Goal: Transaction & Acquisition: Purchase product/service

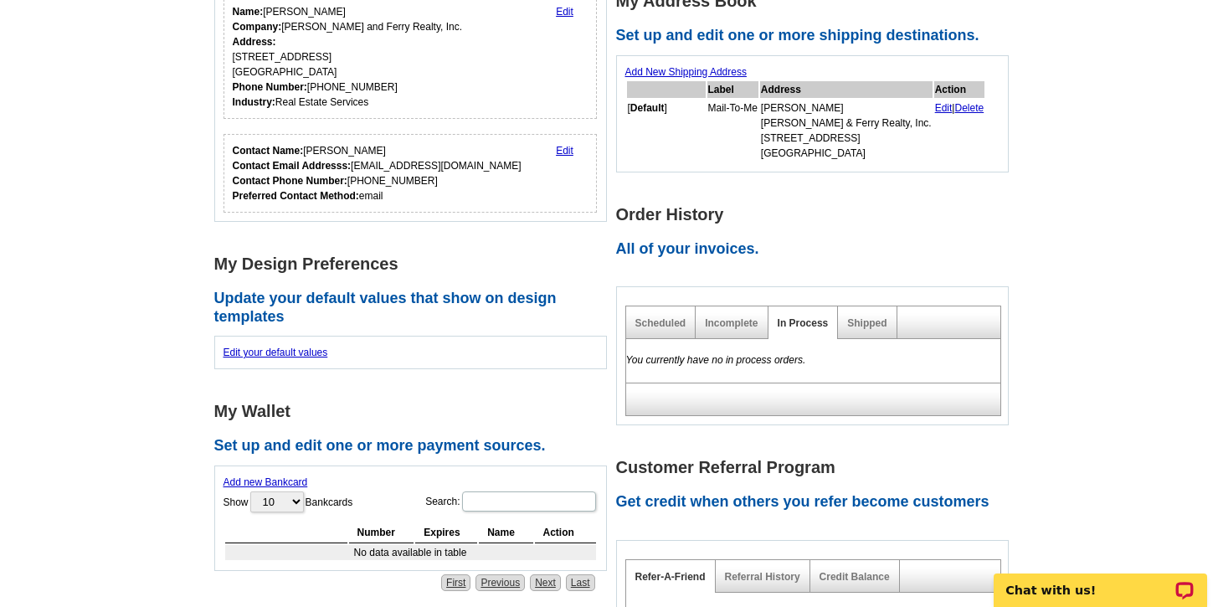
scroll to position [418, 0]
click at [861, 321] on link "Shipped" at bounding box center [866, 324] width 39 height 12
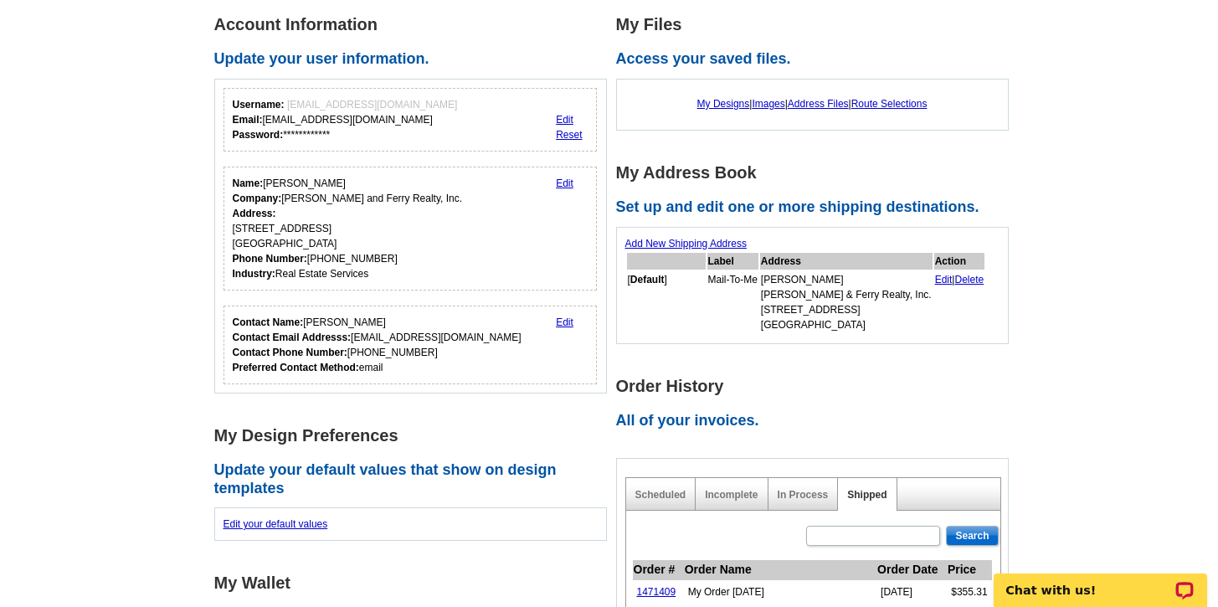
scroll to position [0, 0]
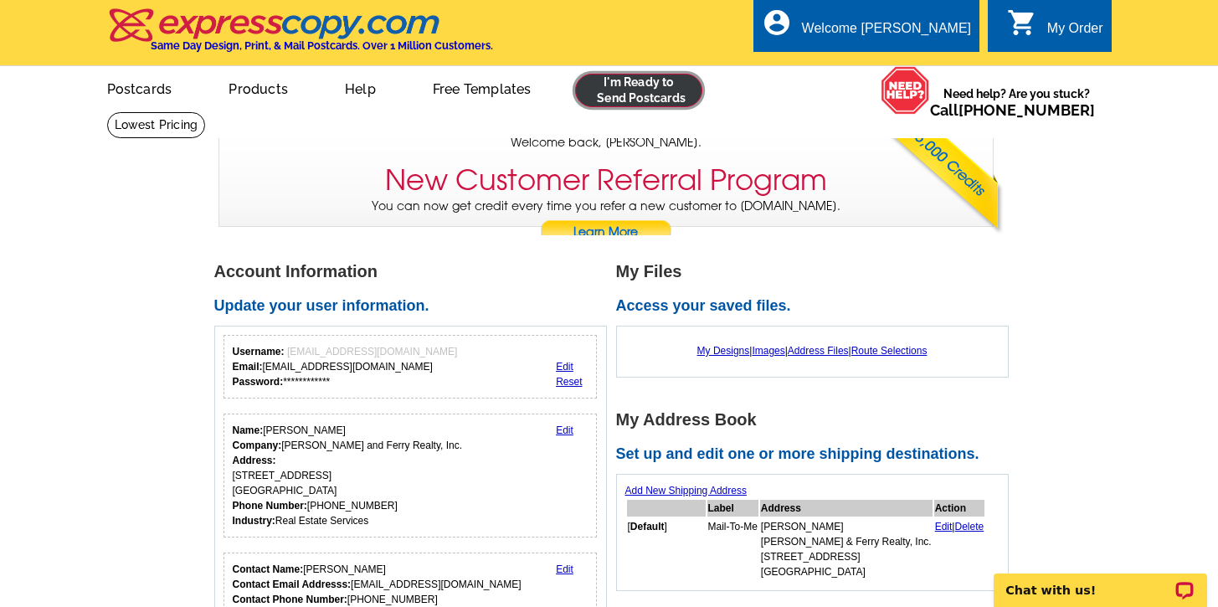
click at [619, 101] on link at bounding box center [639, 90] width 128 height 33
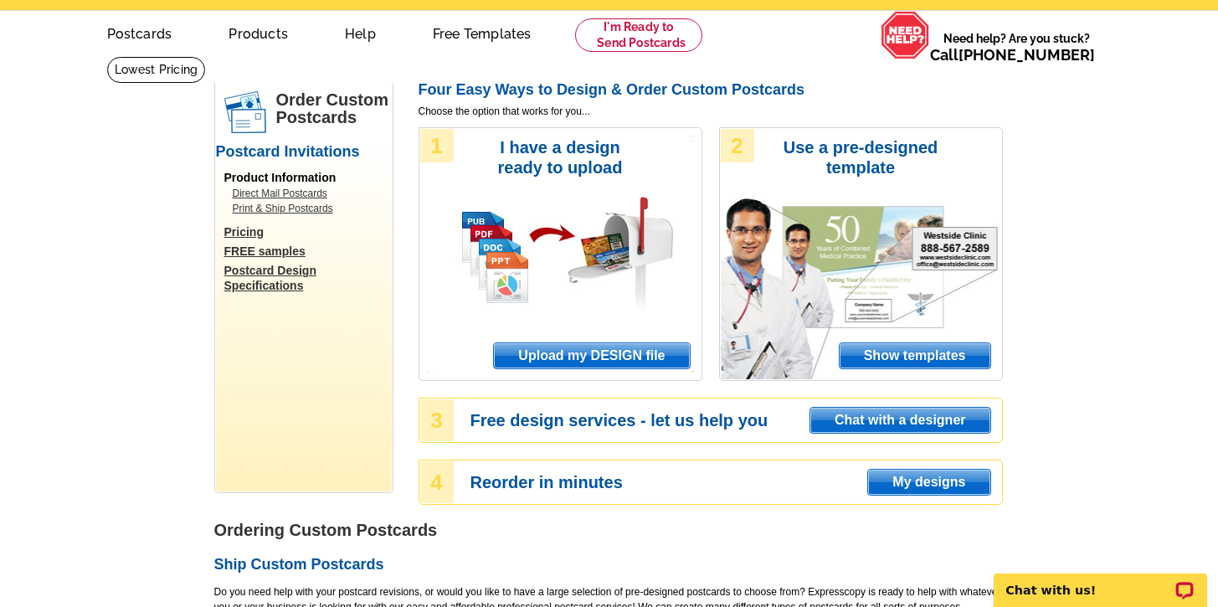
scroll to position [59, 0]
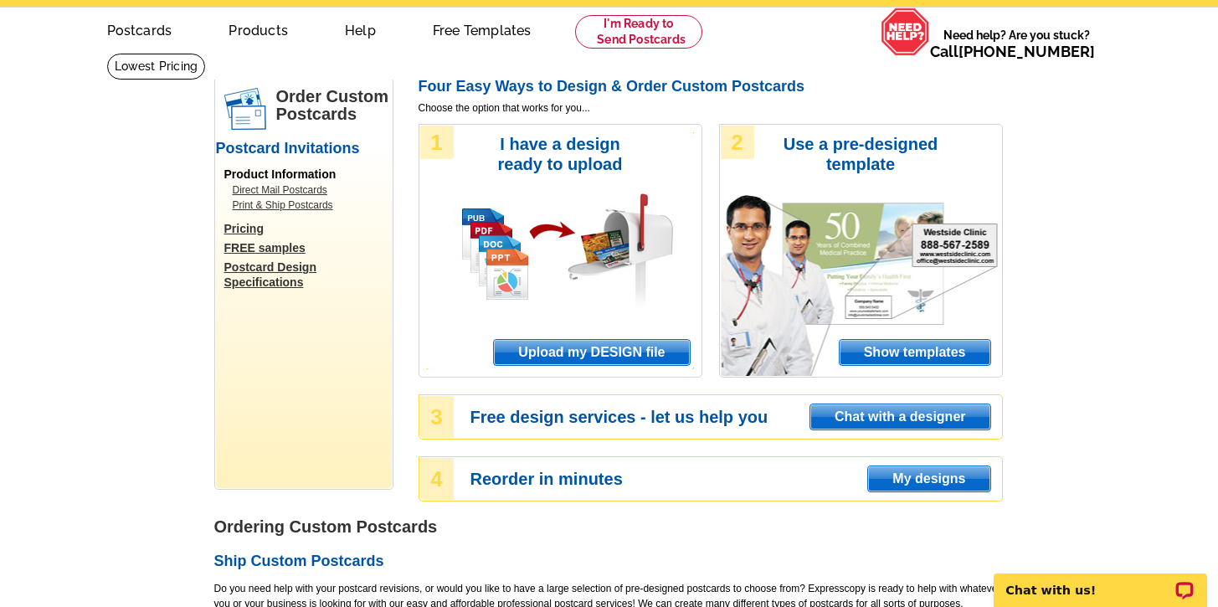
click at [560, 347] on span "Upload my DESIGN file" at bounding box center [591, 352] width 195 height 25
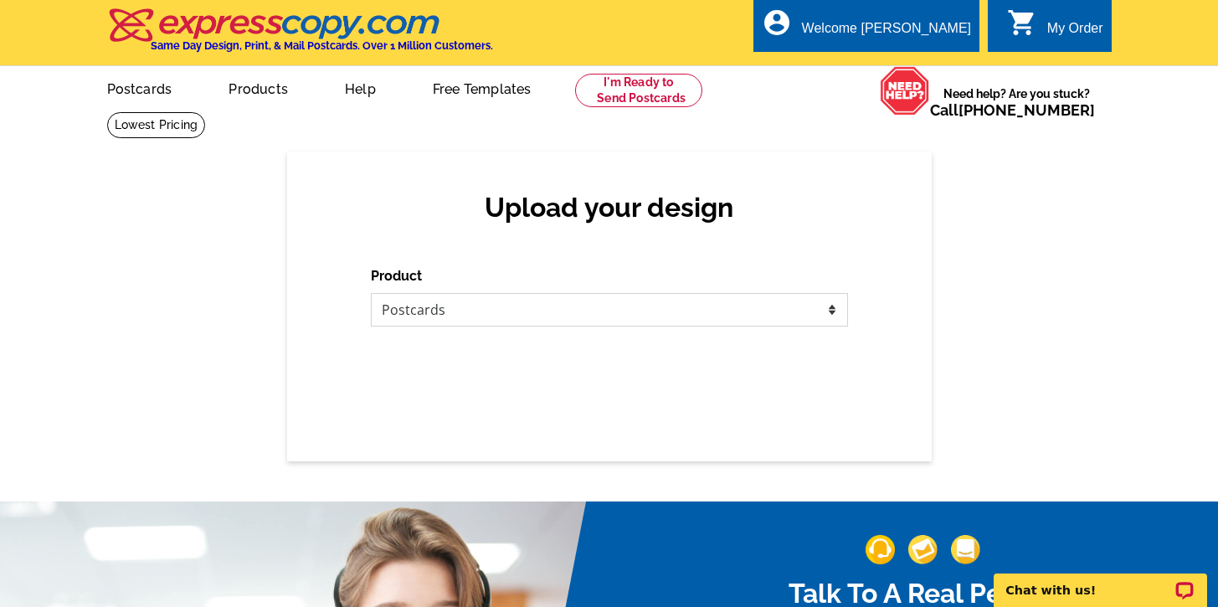
click at [494, 322] on select "Please select the type of file... Postcards Business Cards Letters and flyers G…" at bounding box center [609, 309] width 477 height 33
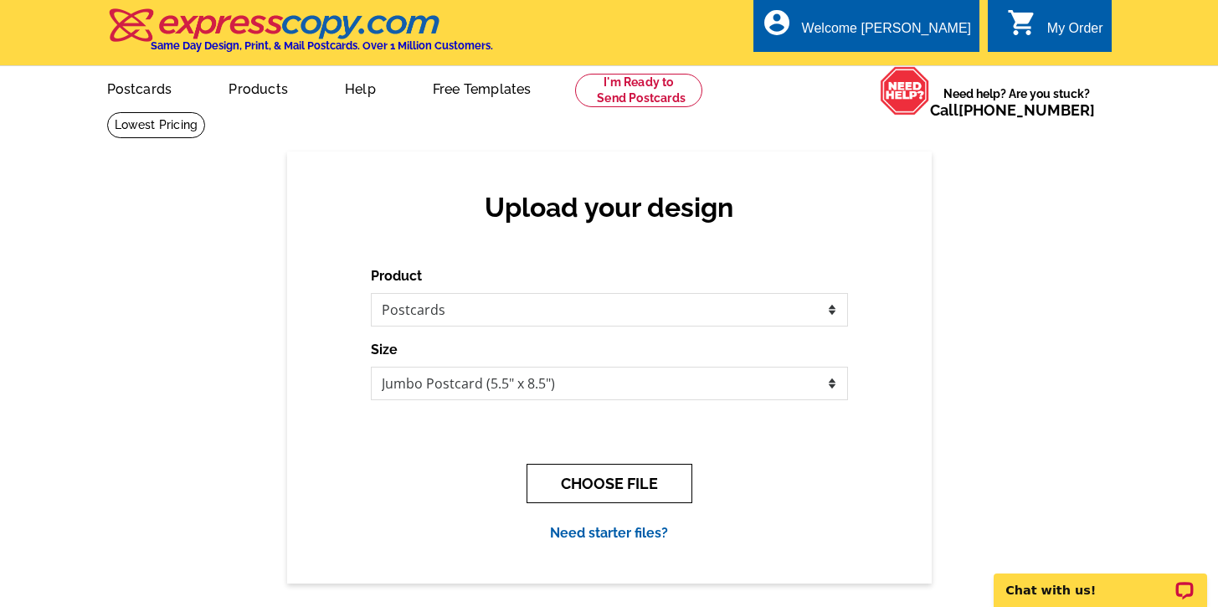
click at [572, 480] on button "CHOOSE FILE" at bounding box center [610, 483] width 166 height 39
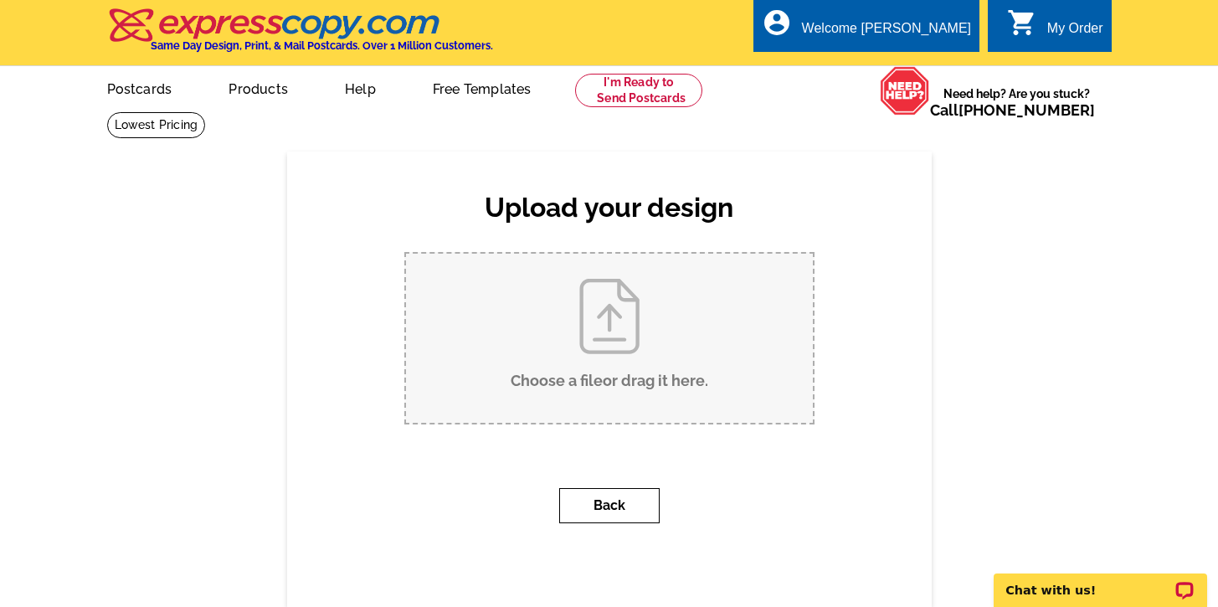
click at [593, 502] on button "Back" at bounding box center [609, 505] width 100 height 35
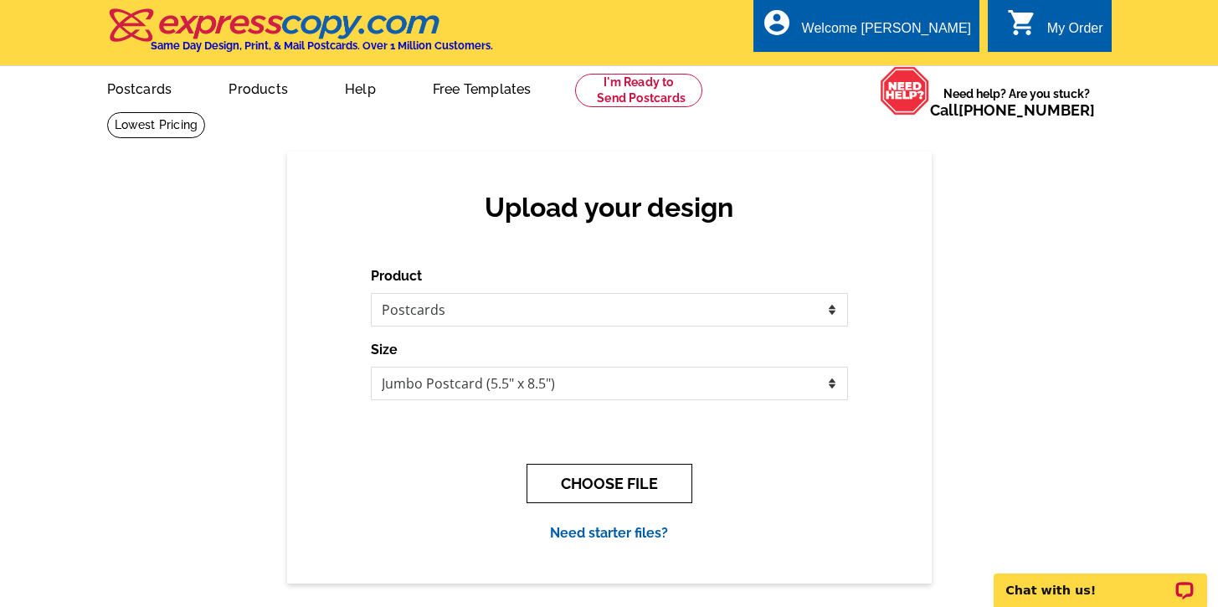
click at [602, 480] on button "CHOOSE FILE" at bounding box center [610, 483] width 166 height 39
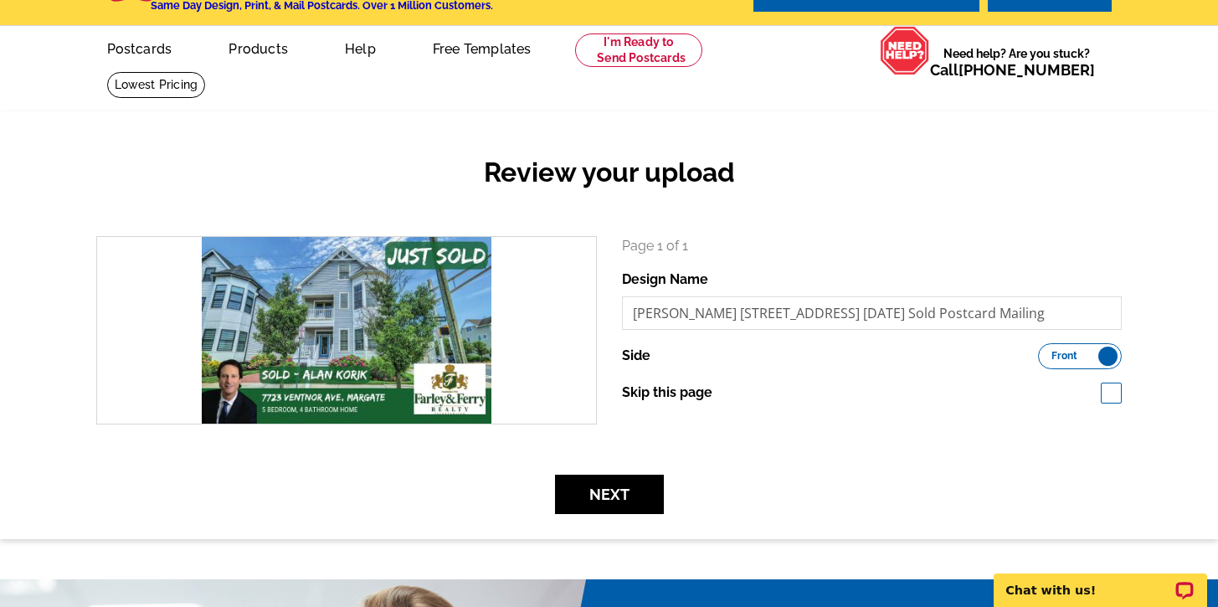
scroll to position [42, 0]
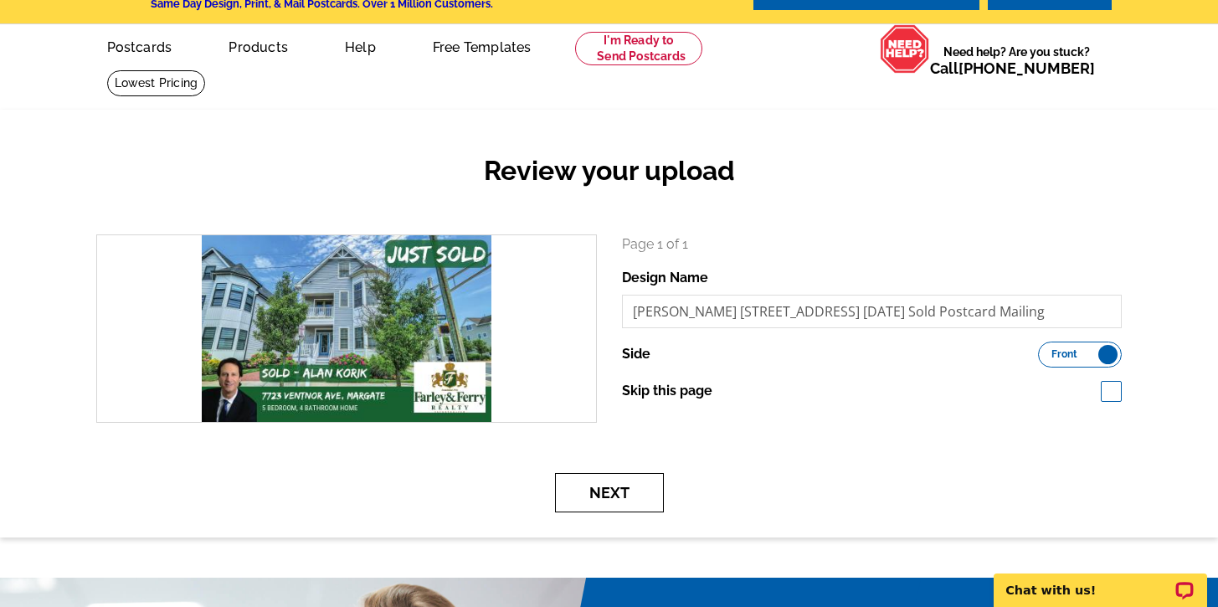
click at [604, 489] on button "Next" at bounding box center [609, 492] width 109 height 39
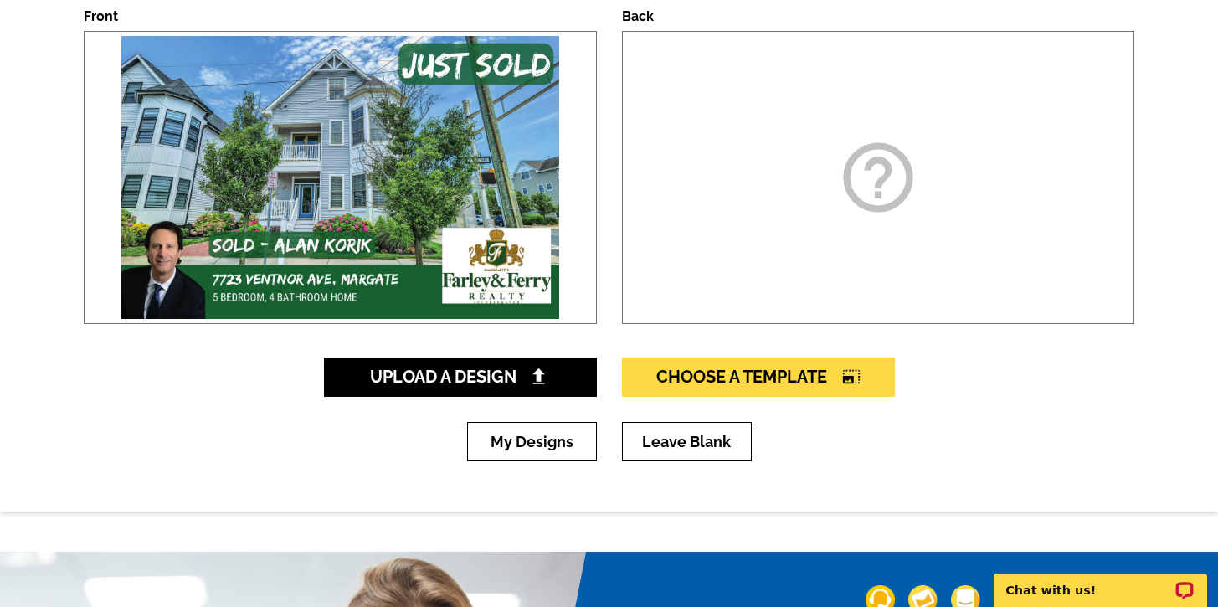
scroll to position [273, 0]
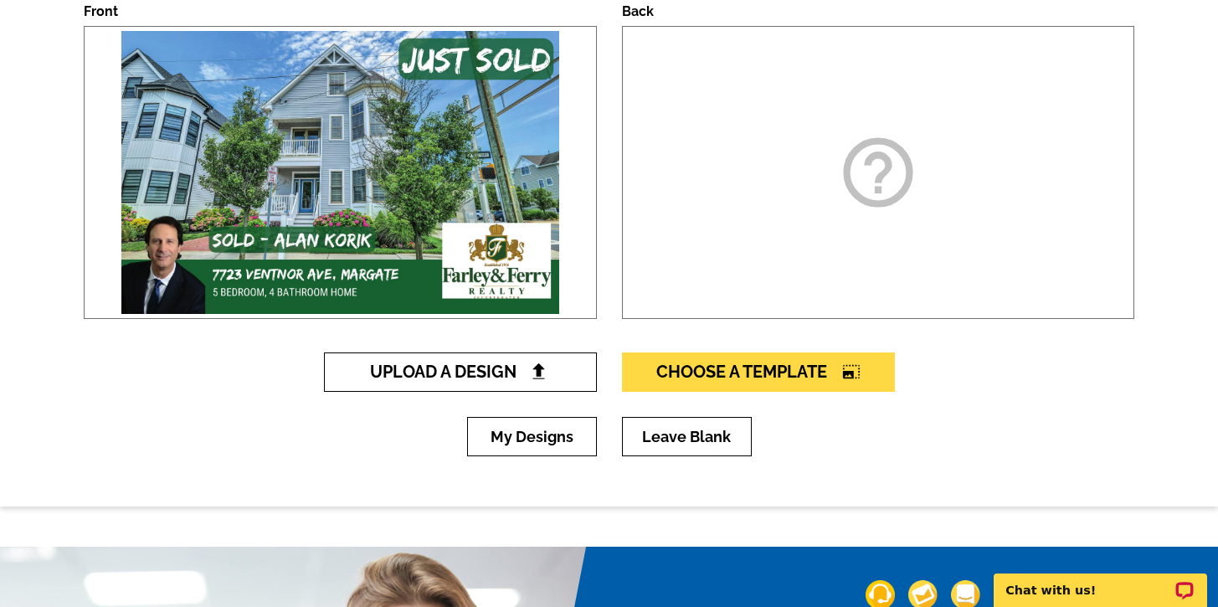
click at [464, 380] on span "Upload A Design" at bounding box center [460, 372] width 180 height 20
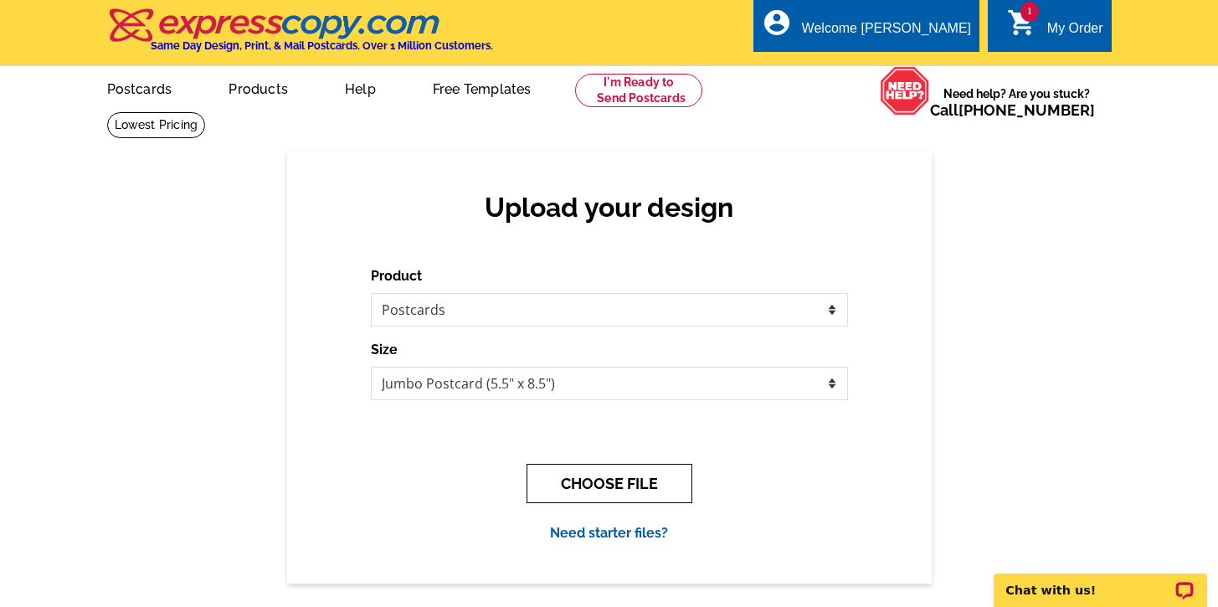
click at [559, 482] on button "CHOOSE FILE" at bounding box center [610, 483] width 166 height 39
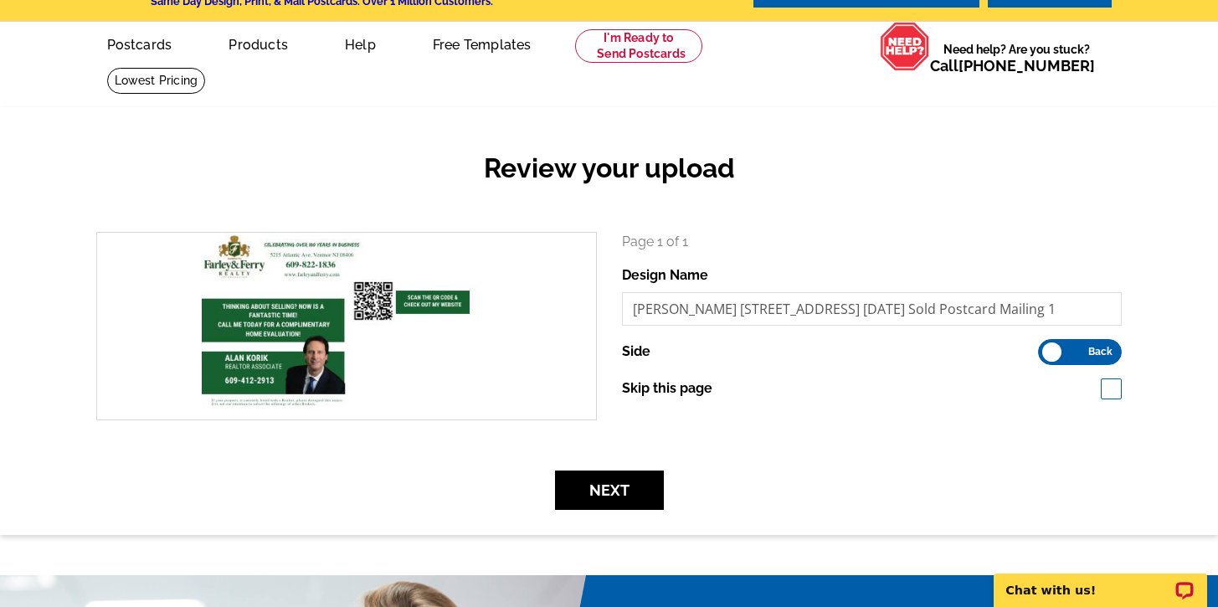
scroll to position [83, 0]
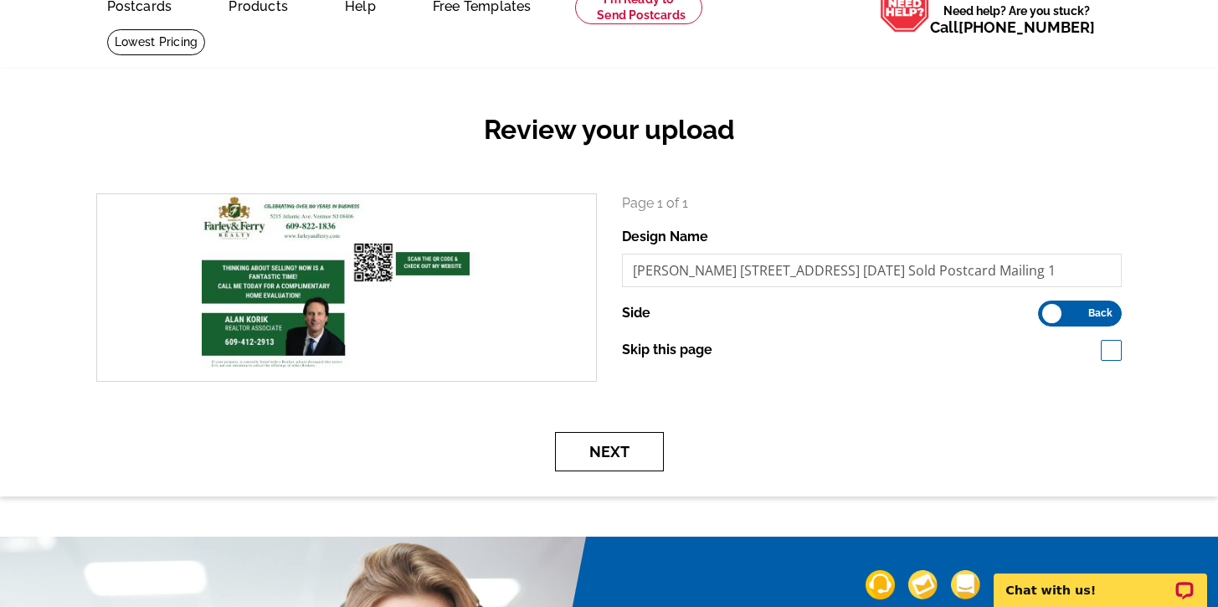
click at [585, 448] on button "Next" at bounding box center [609, 451] width 109 height 39
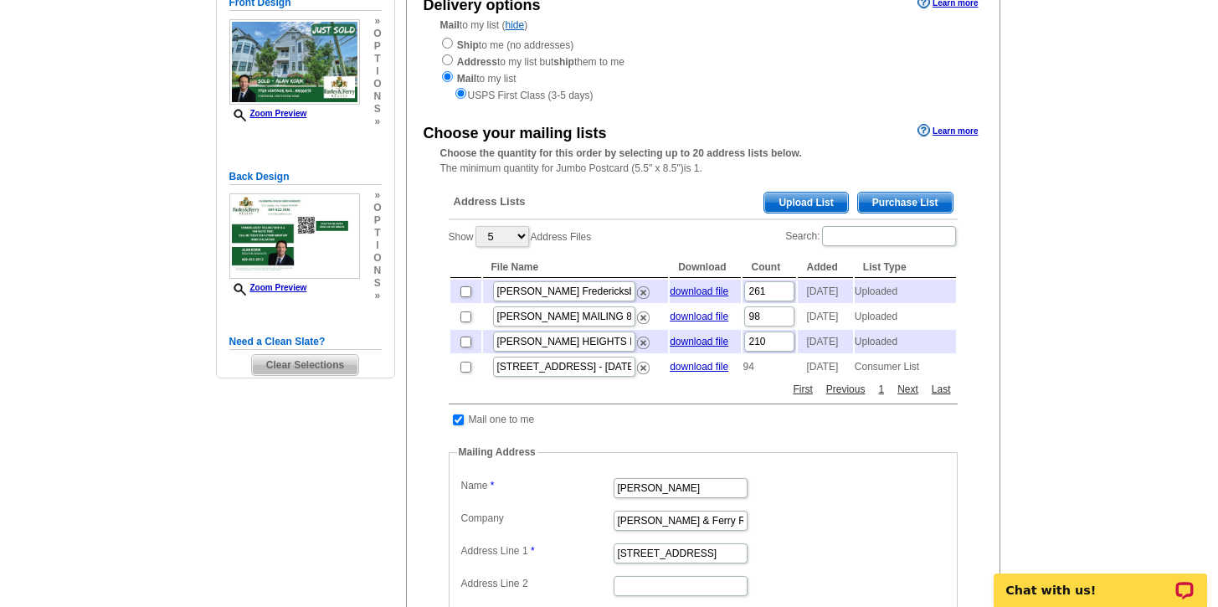
scroll to position [208, 0]
click at [807, 206] on span "Upload List" at bounding box center [805, 203] width 83 height 20
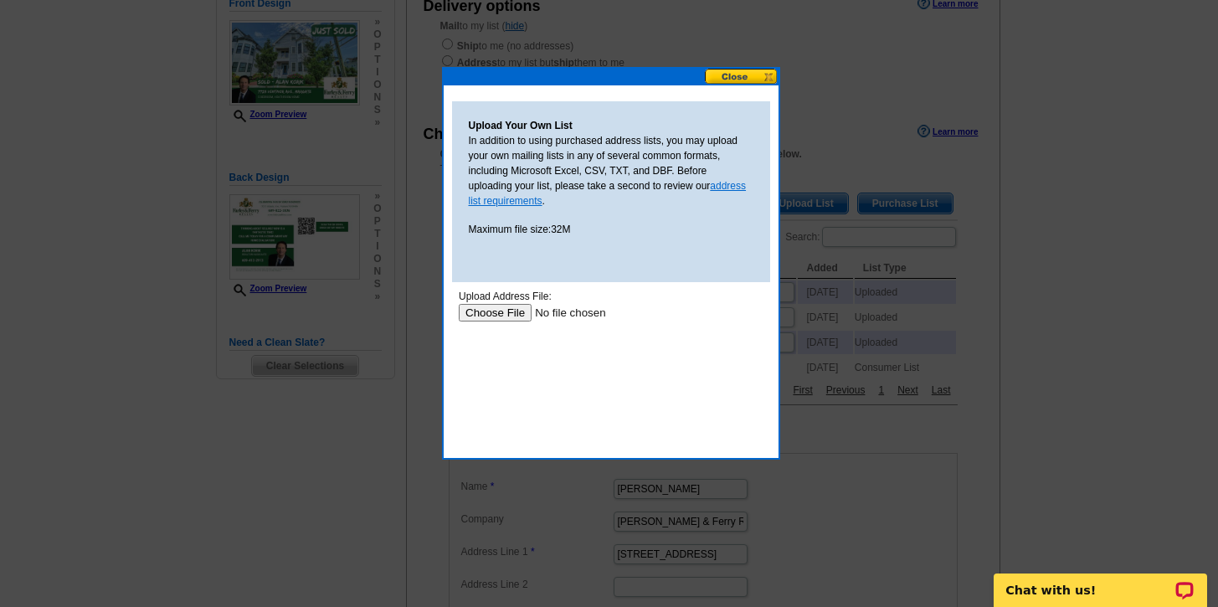
scroll to position [0, 0]
click at [524, 200] on link "address list requirements" at bounding box center [608, 193] width 278 height 27
click at [491, 315] on input "file" at bounding box center [564, 313] width 212 height 18
click at [476, 312] on input "file" at bounding box center [564, 313] width 212 height 18
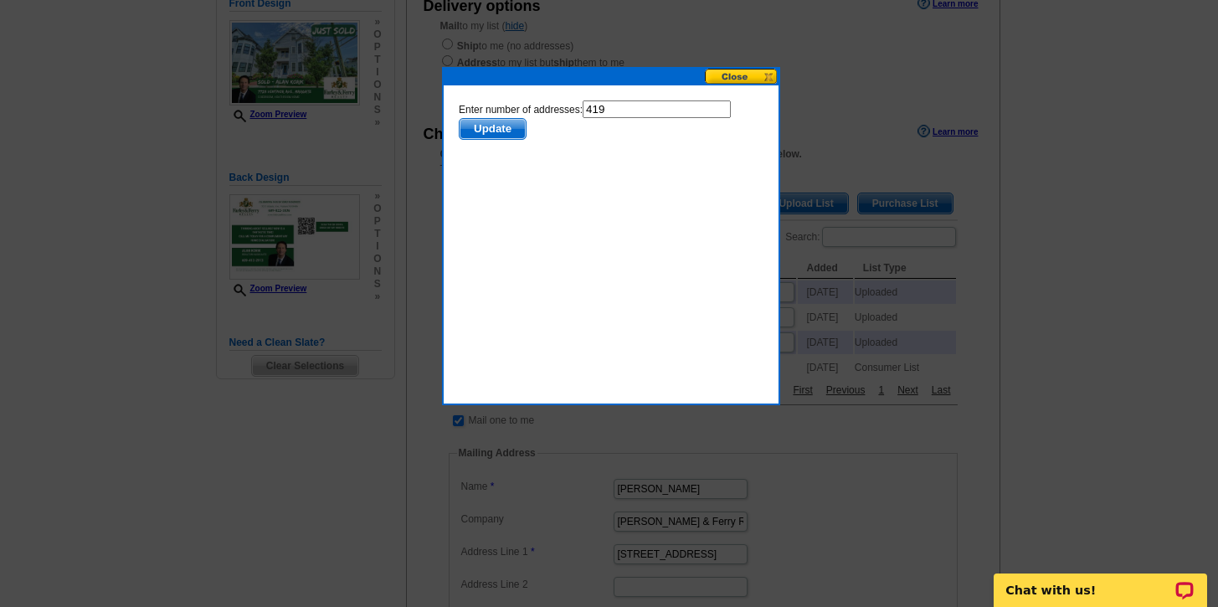
click at [629, 113] on input "419" at bounding box center [656, 109] width 148 height 18
type input "418"
click at [491, 126] on span "Update" at bounding box center [492, 129] width 66 height 20
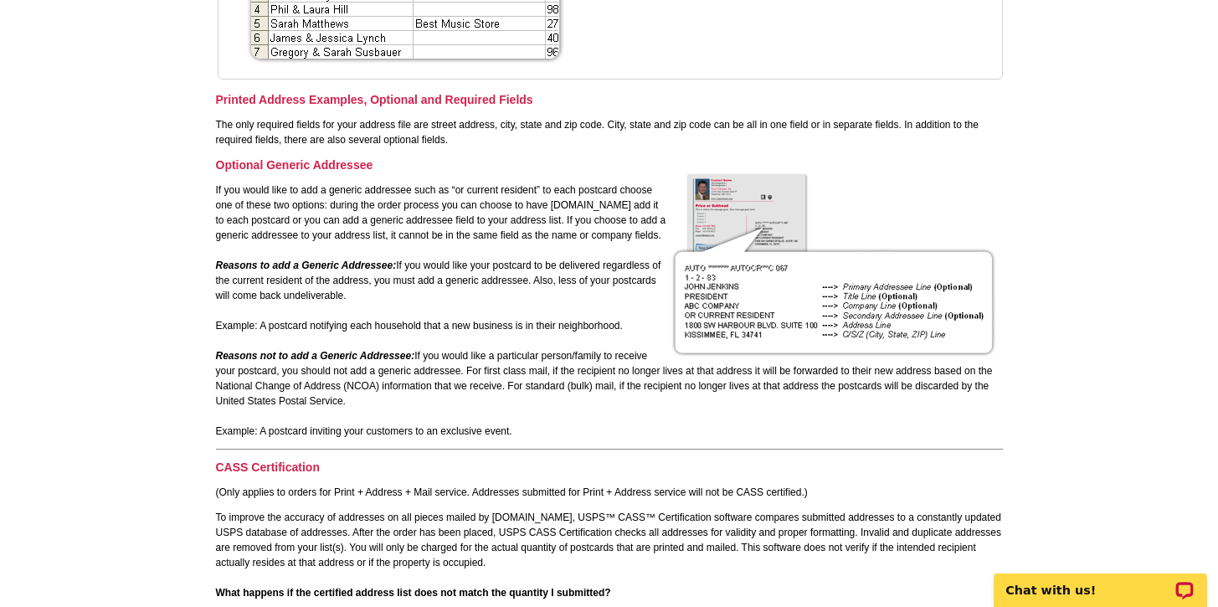
scroll to position [841, 0]
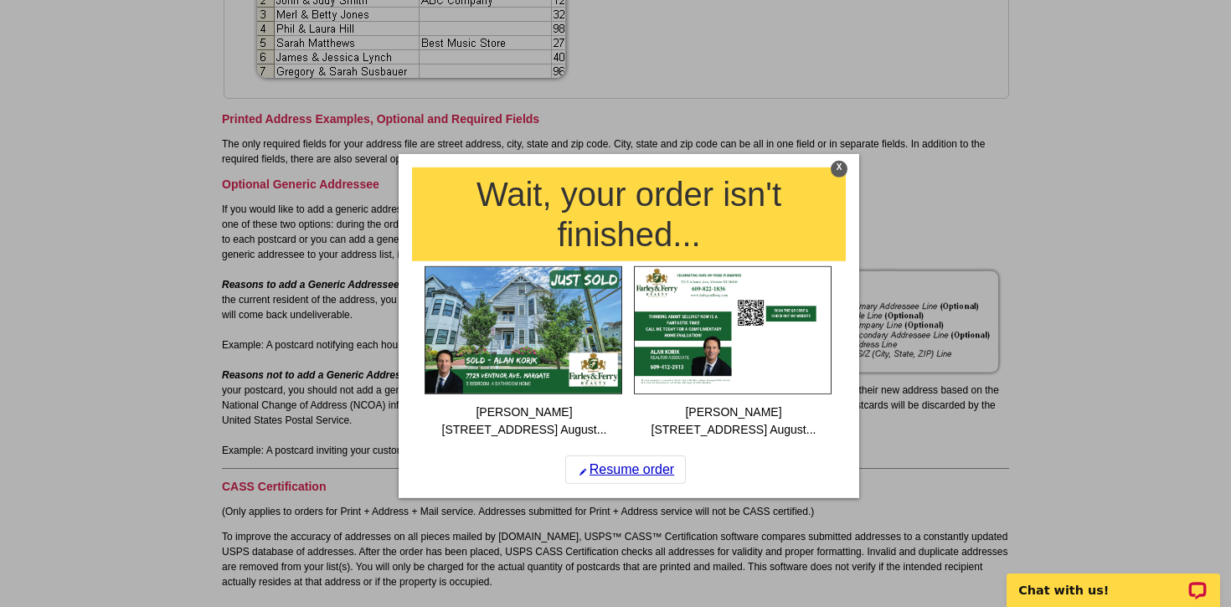
click at [835, 169] on div "X" at bounding box center [838, 168] width 17 height 17
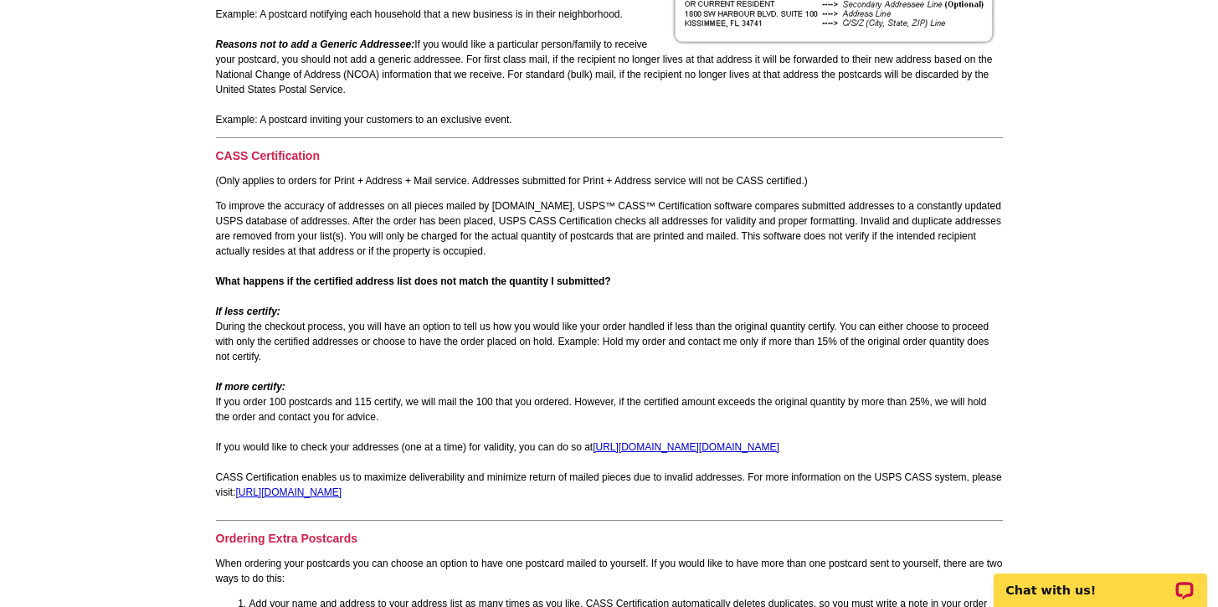
scroll to position [1171, 0]
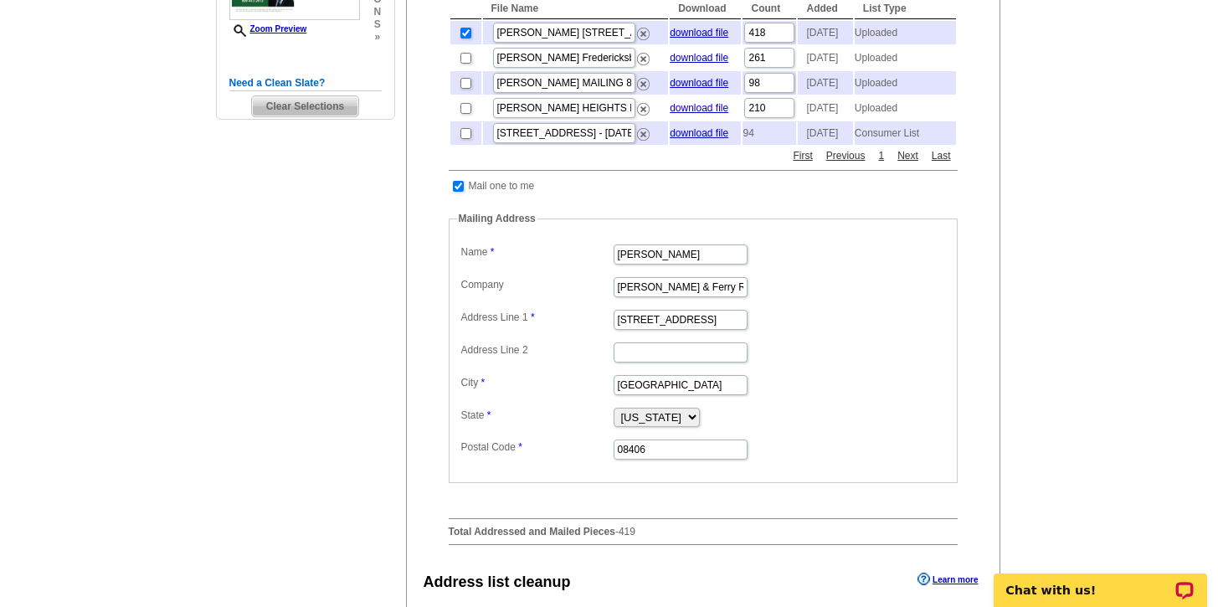
scroll to position [475, 0]
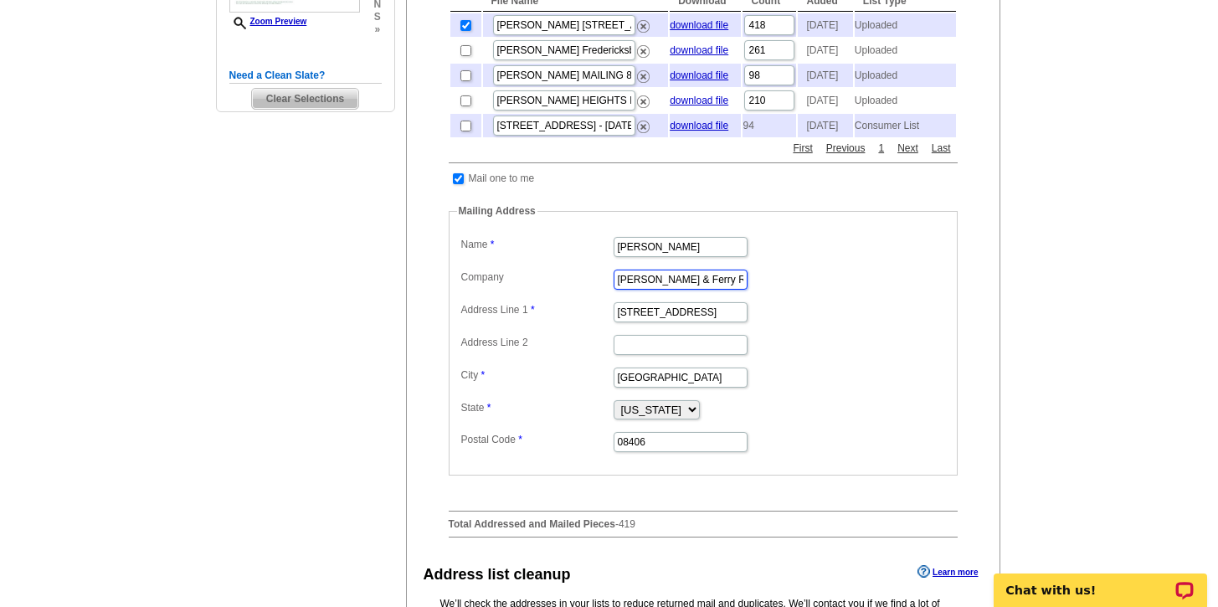
click at [650, 290] on input "Farley & Ferry Realty, Inc." at bounding box center [681, 280] width 134 height 20
click at [880, 291] on dd "[PERSON_NAME] & Ferry Realty, Inc." at bounding box center [703, 278] width 492 height 26
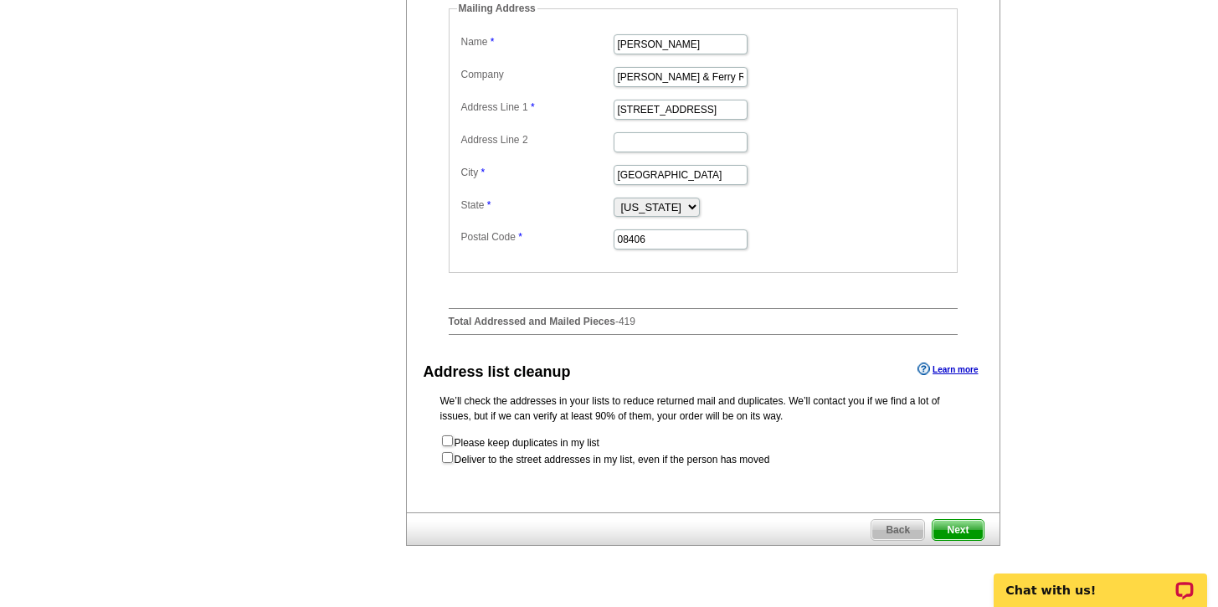
scroll to position [732, 0]
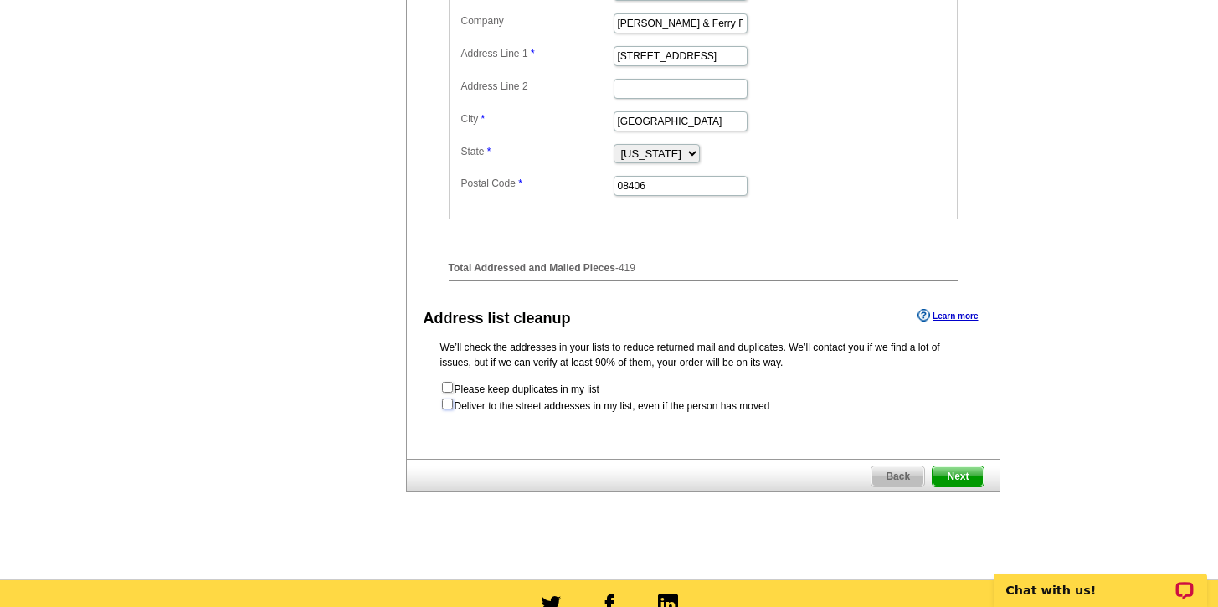
click at [447, 409] on input "checkbox" at bounding box center [447, 403] width 11 height 11
checkbox input "true"
radio input "true"
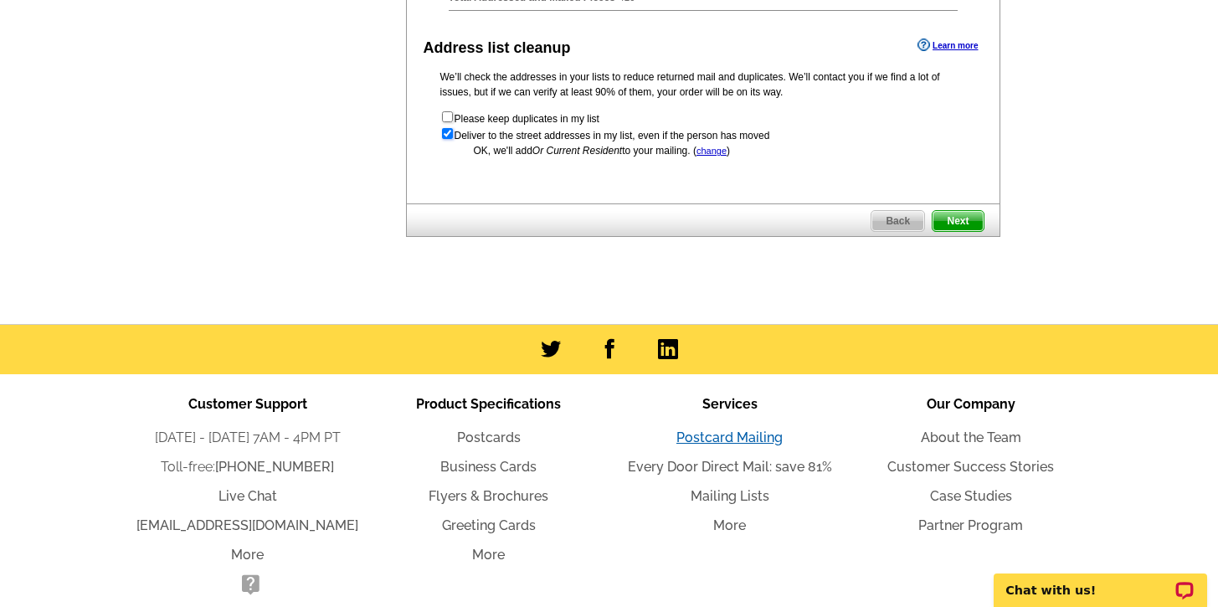
scroll to position [948, 0]
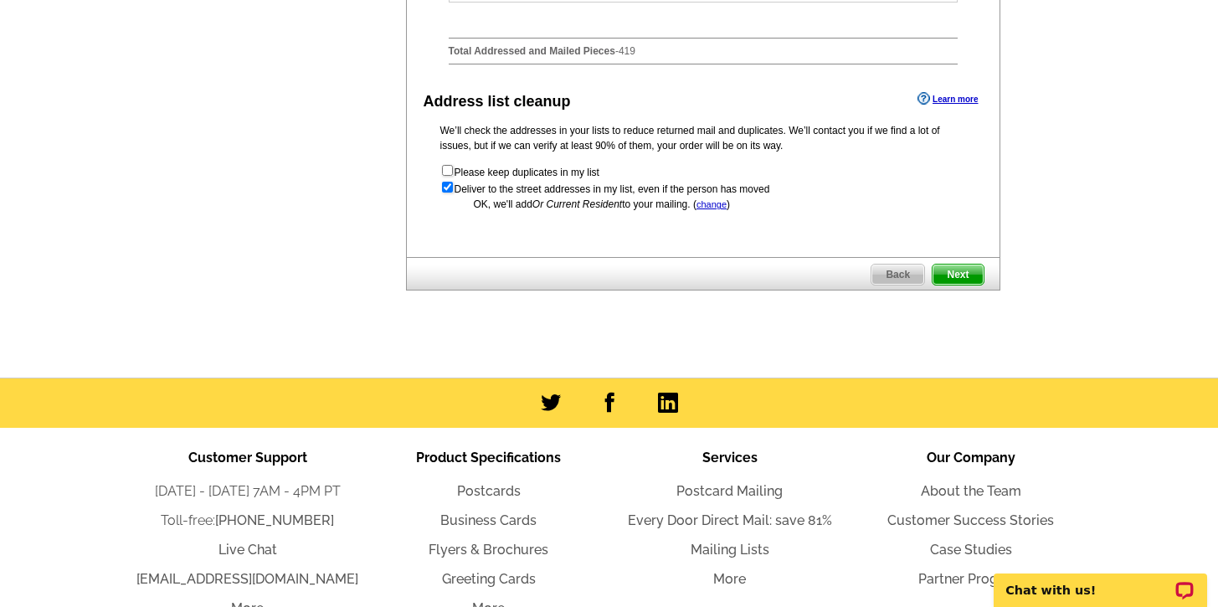
click at [956, 285] on span "Next" at bounding box center [958, 275] width 50 height 20
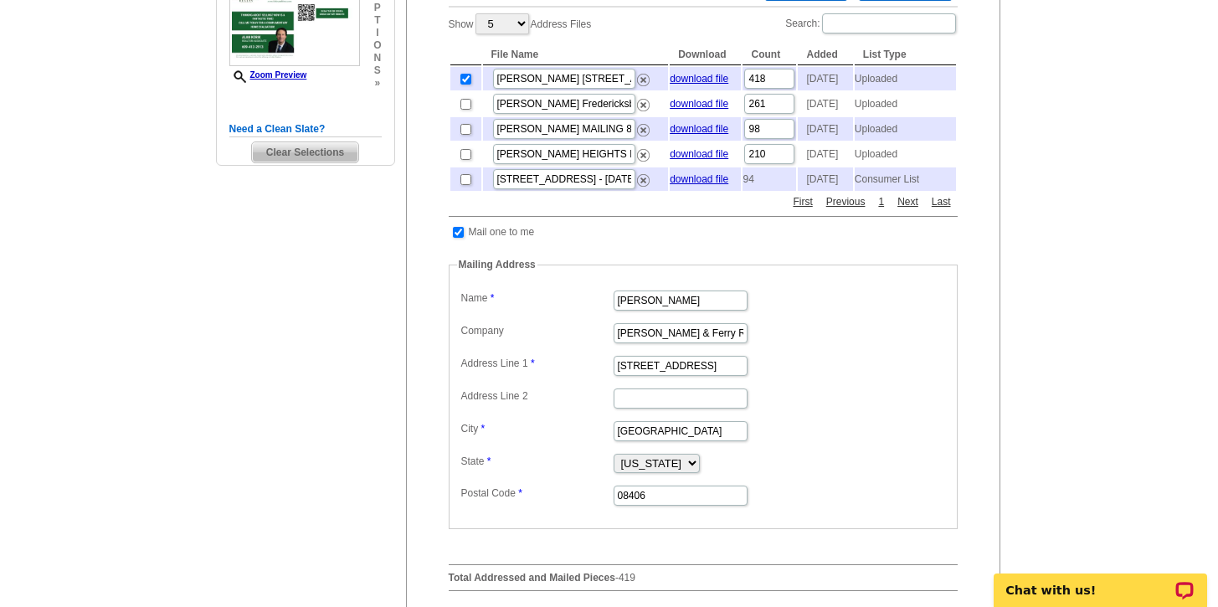
scroll to position [420, 0]
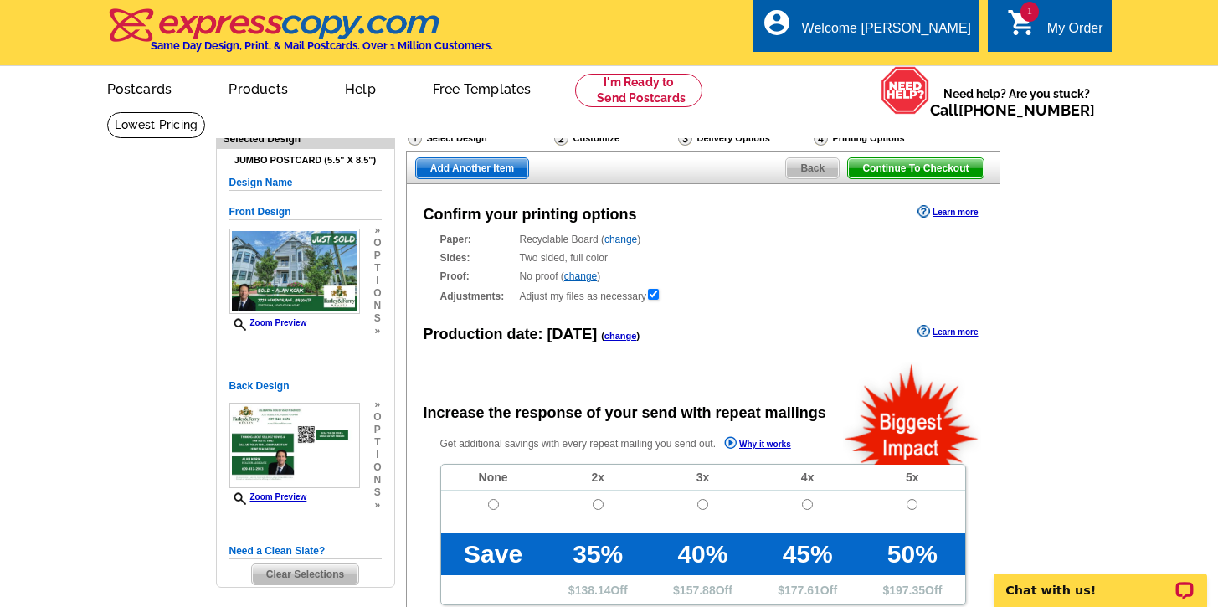
radio input "false"
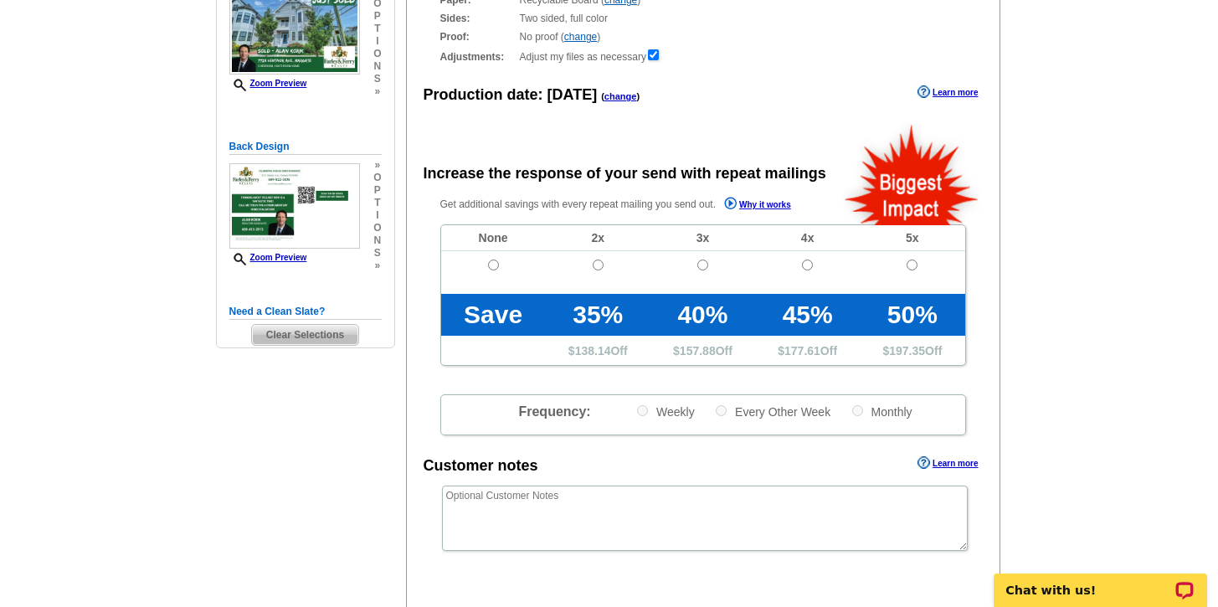
scroll to position [235, 0]
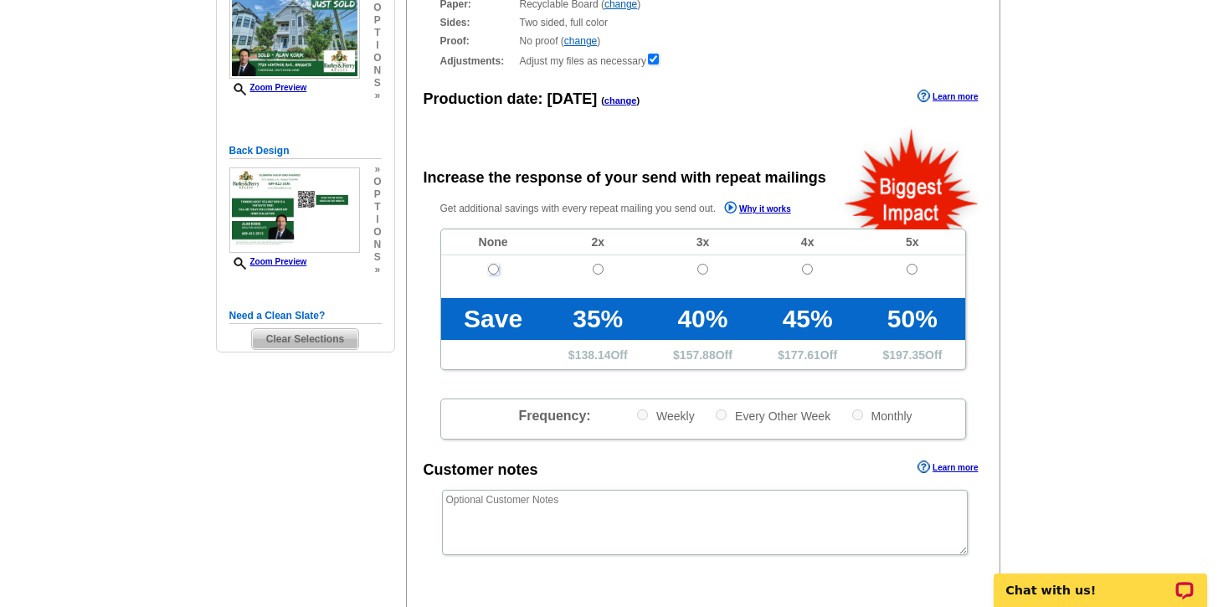
click at [492, 271] on input "radio" at bounding box center [493, 269] width 11 height 11
radio input "true"
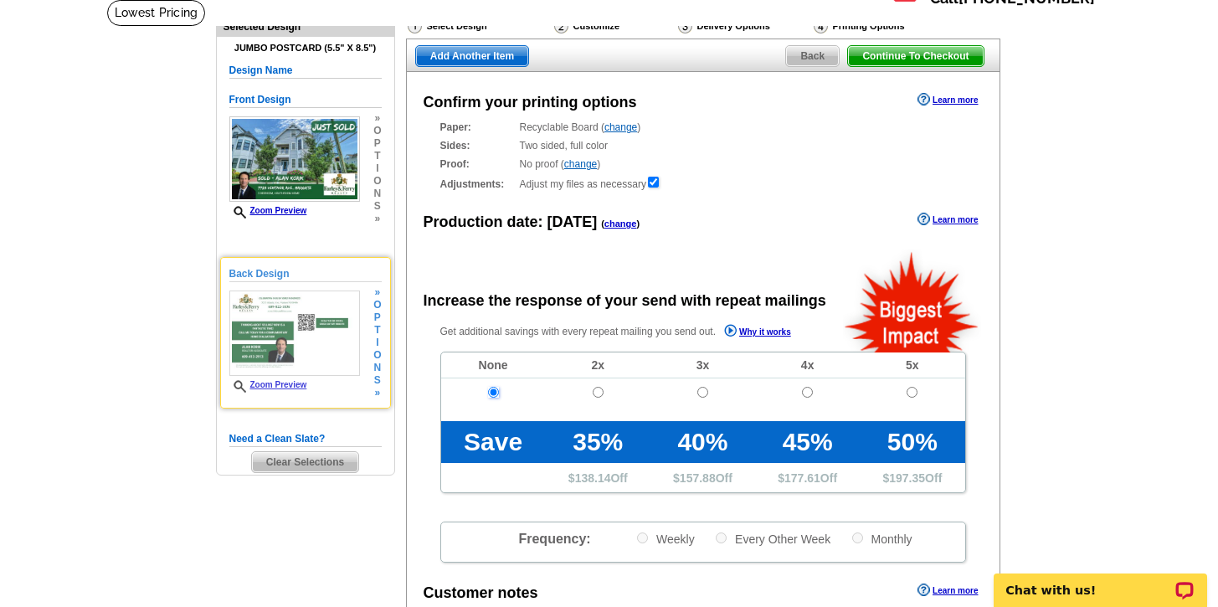
scroll to position [111, 0]
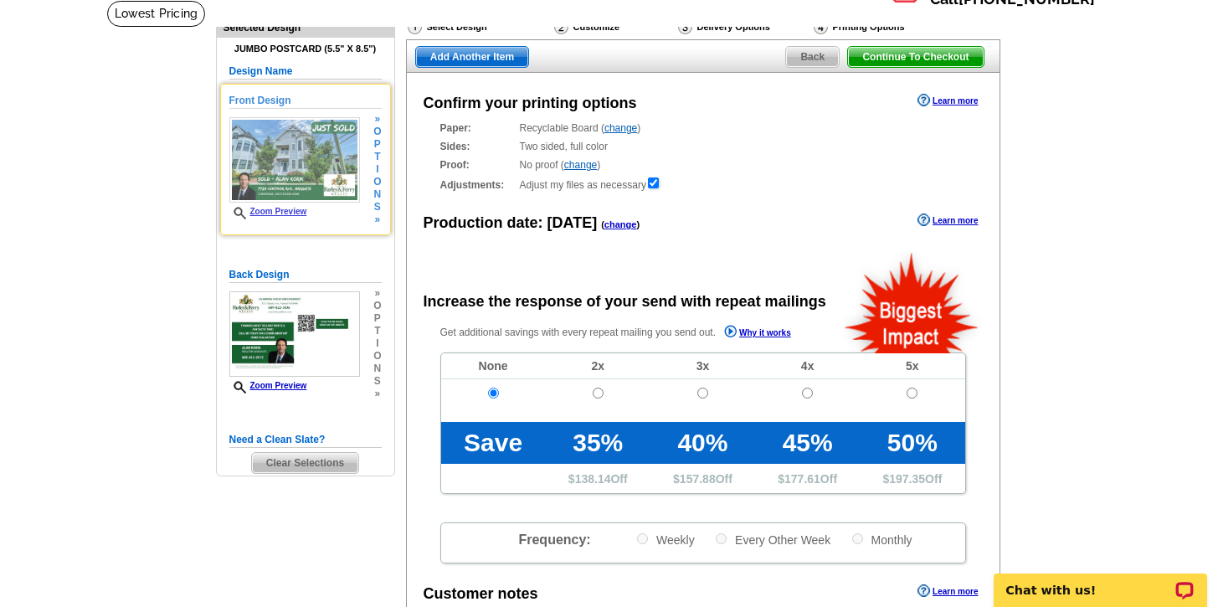
click at [378, 148] on span "p" at bounding box center [377, 144] width 8 height 13
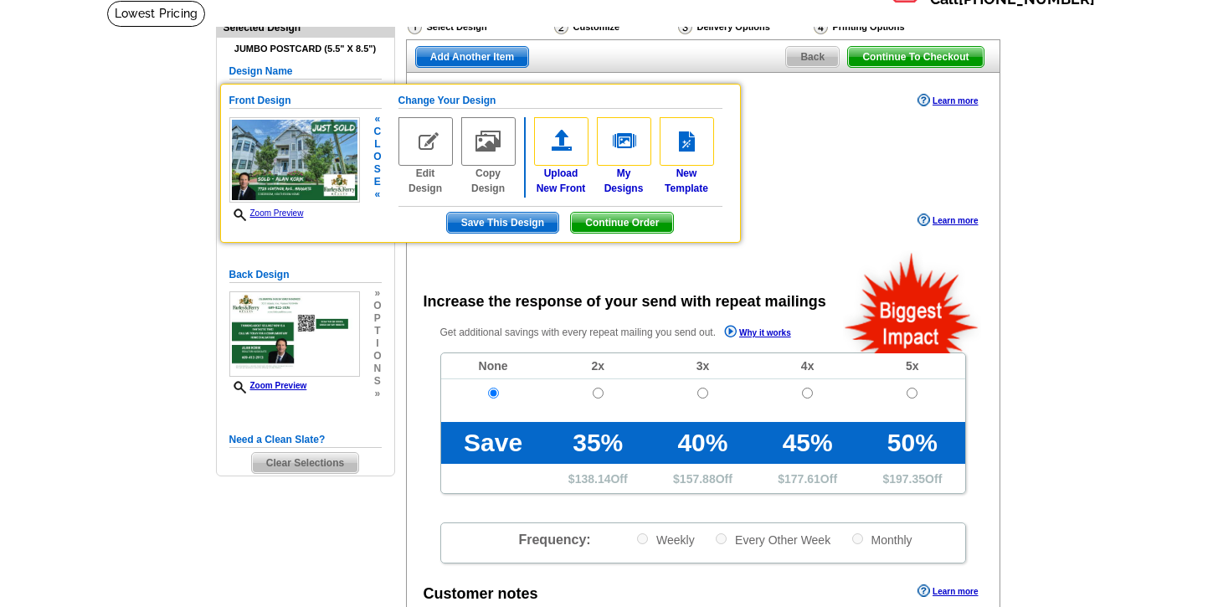
click at [378, 145] on span "l" at bounding box center [377, 144] width 8 height 13
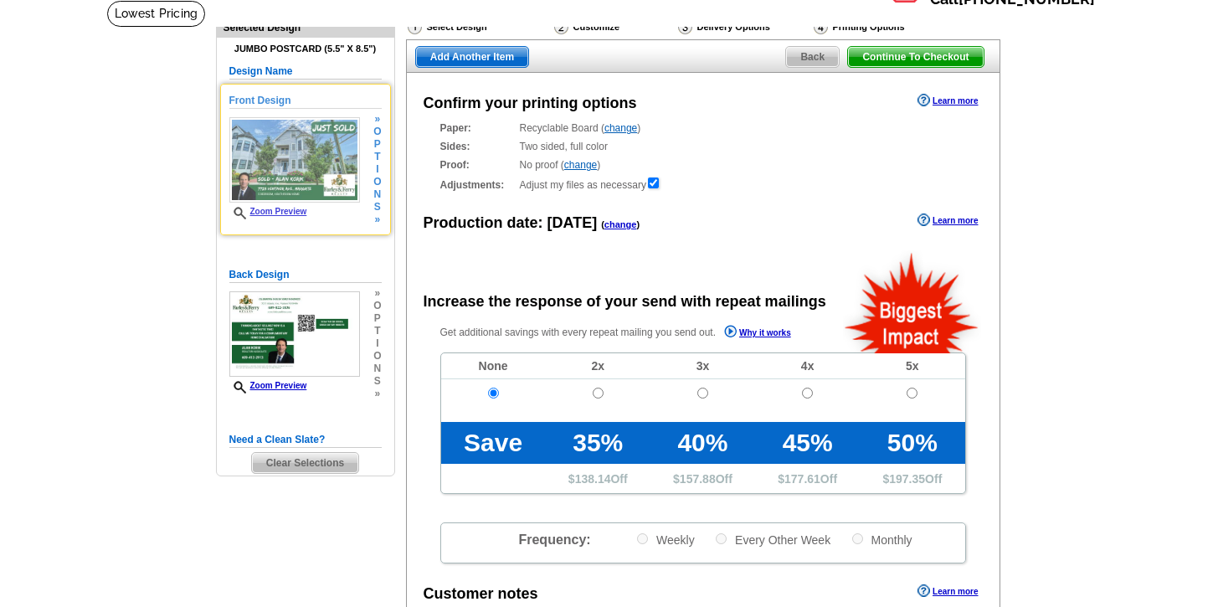
click at [270, 212] on link "Zoom Preview" at bounding box center [268, 211] width 78 height 9
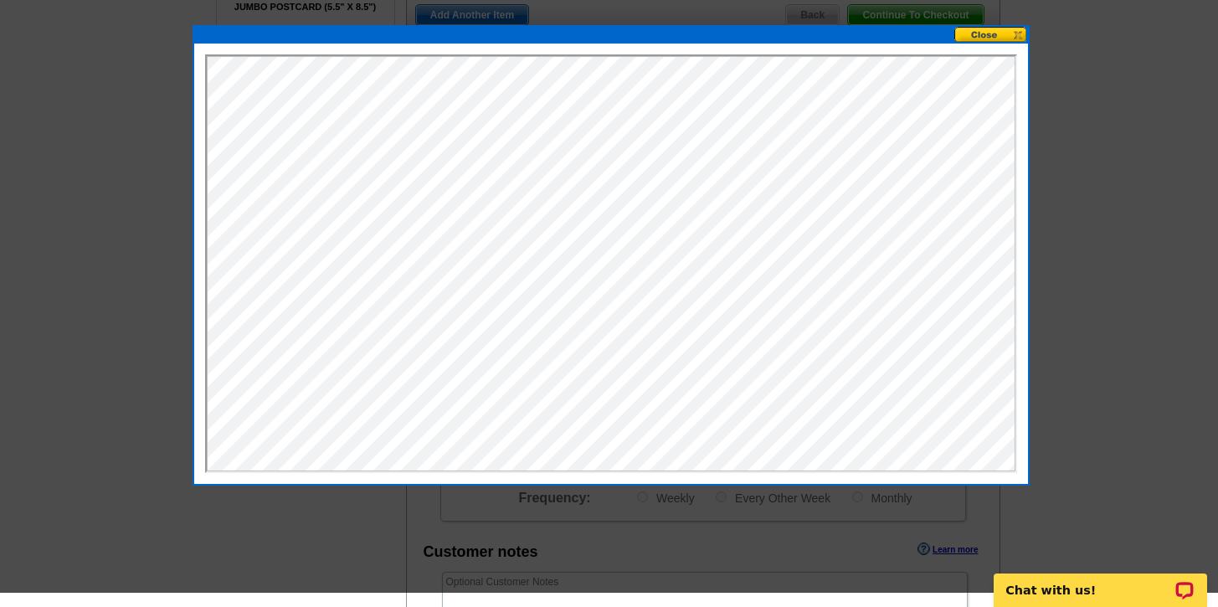
scroll to position [121, 0]
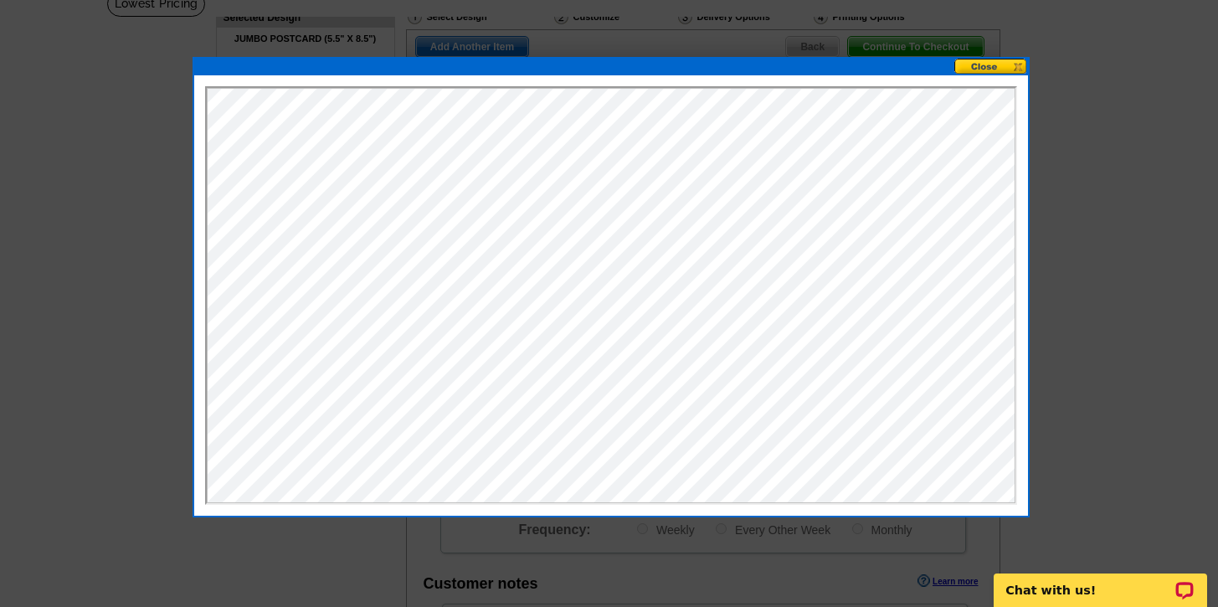
click at [961, 67] on button at bounding box center [991, 67] width 74 height 16
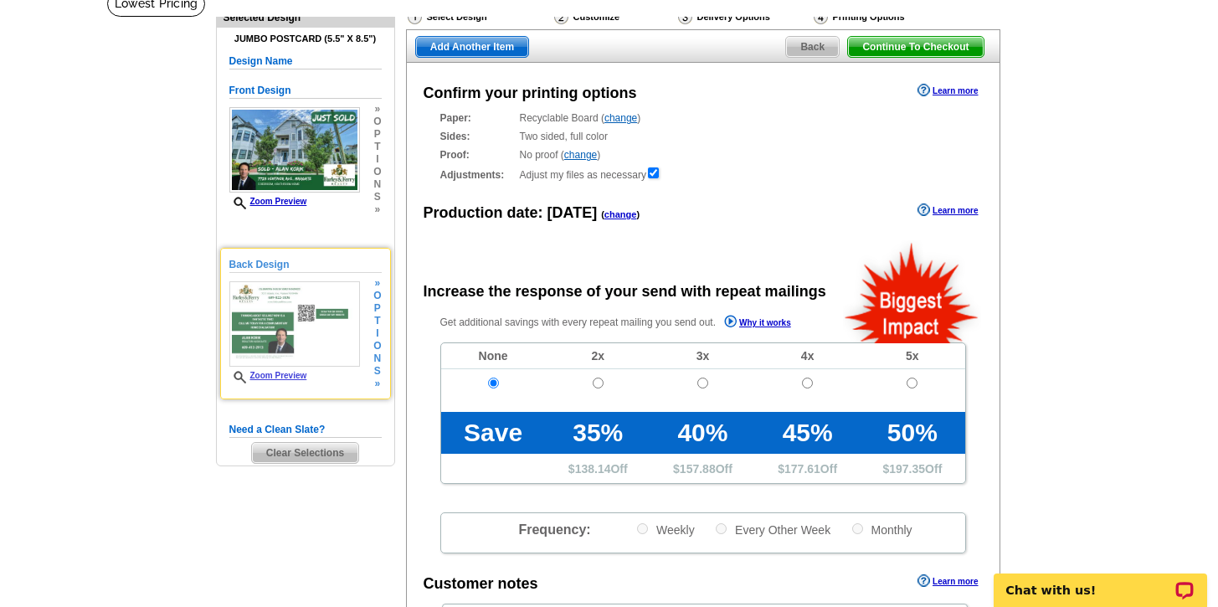
click at [280, 379] on link "Zoom Preview" at bounding box center [268, 375] width 78 height 9
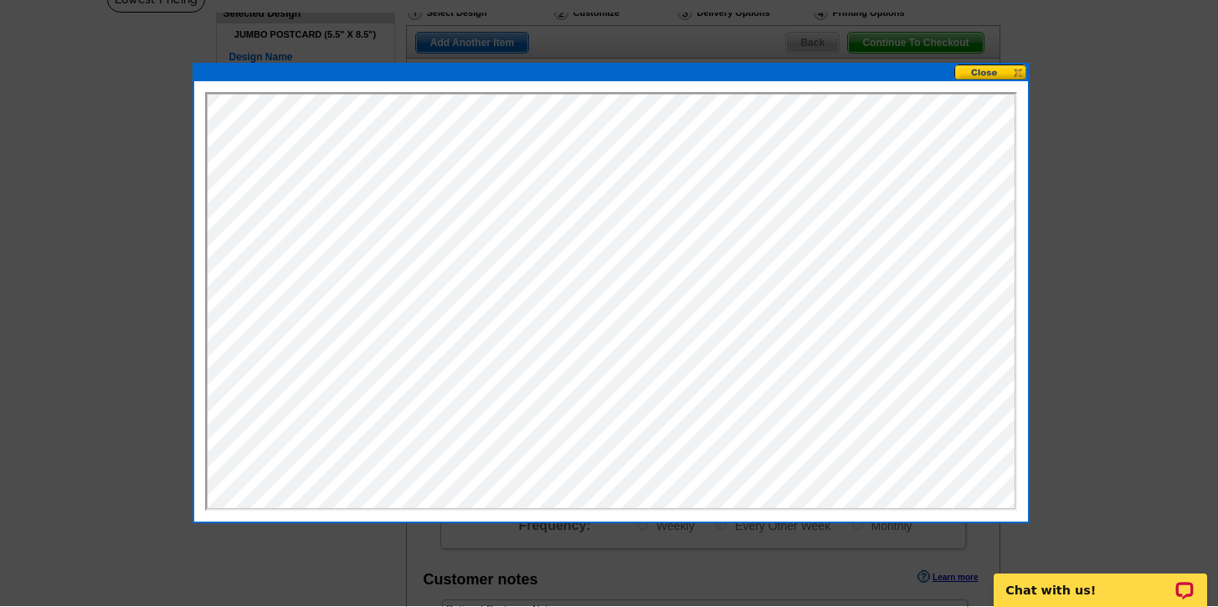
scroll to position [125, 0]
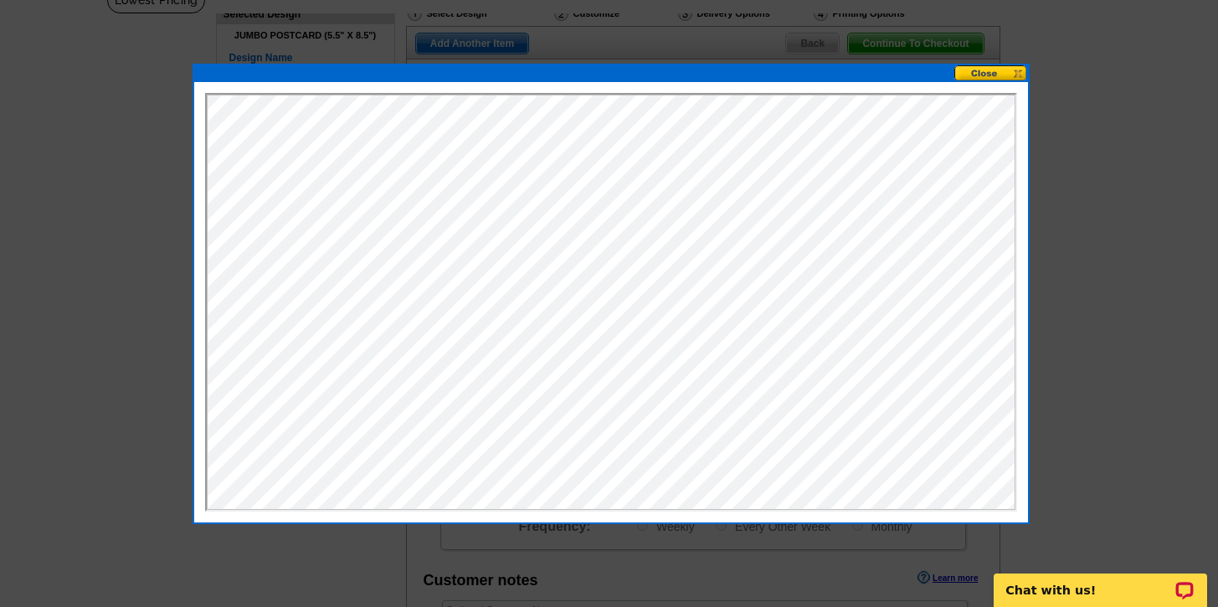
click at [969, 74] on button at bounding box center [991, 73] width 74 height 16
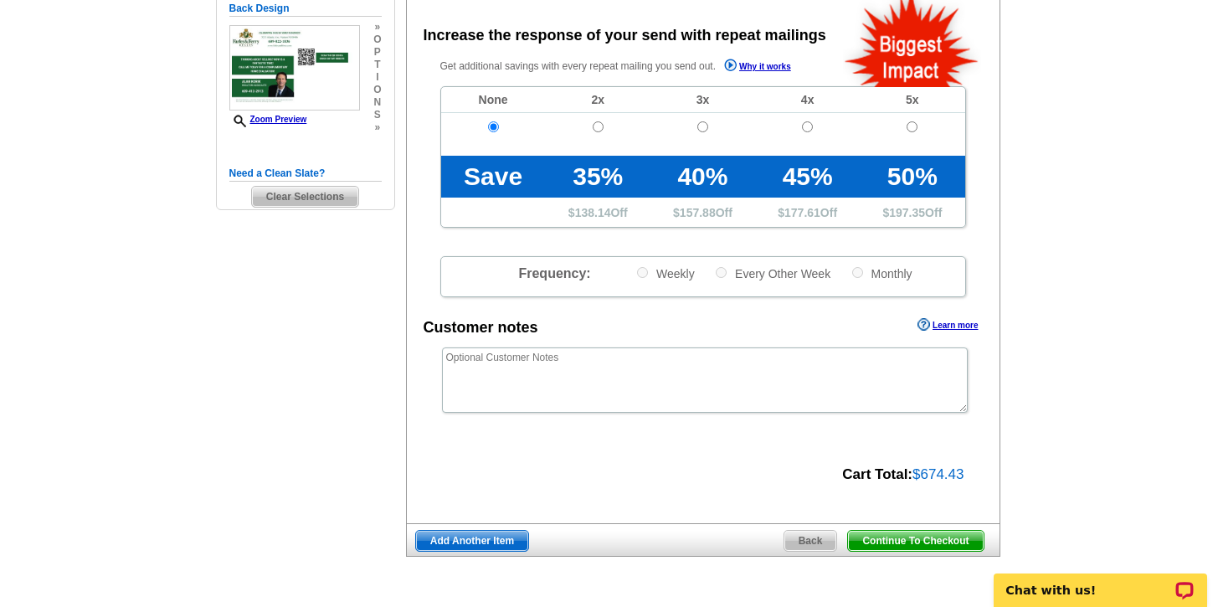
scroll to position [401, 0]
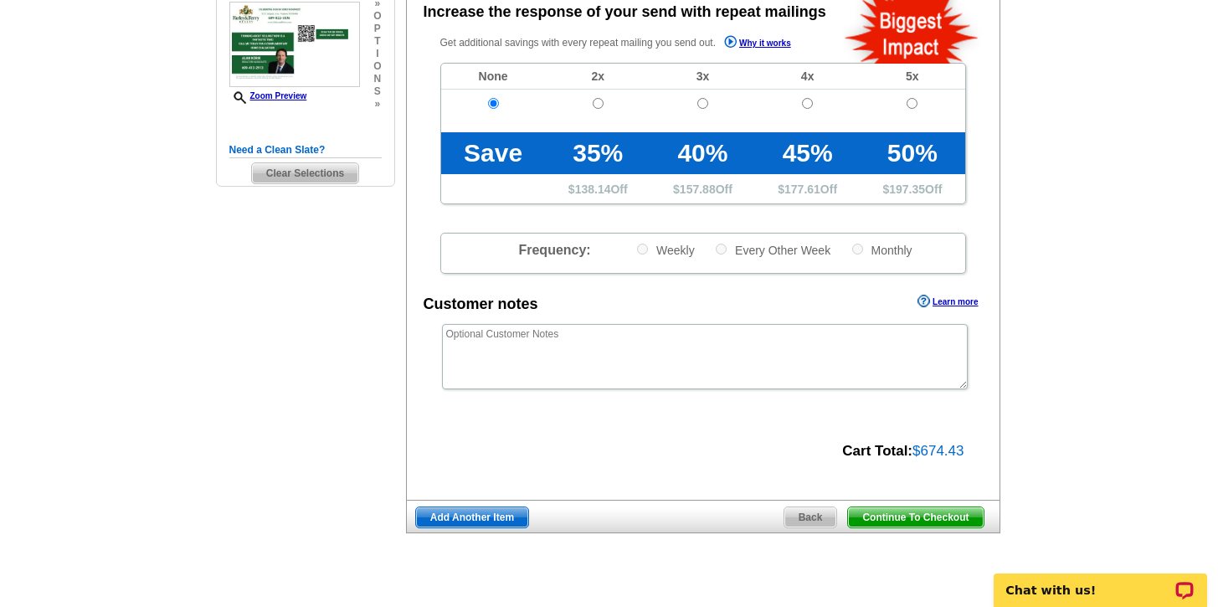
click at [877, 513] on span "Continue To Checkout" at bounding box center [915, 517] width 135 height 20
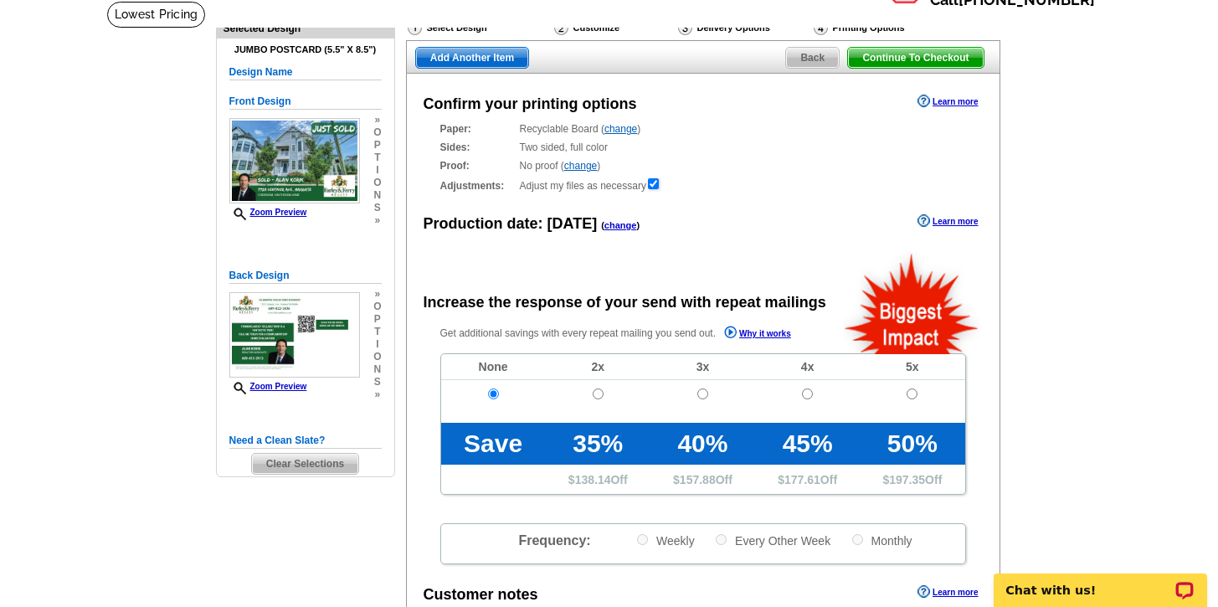
scroll to position [101, 0]
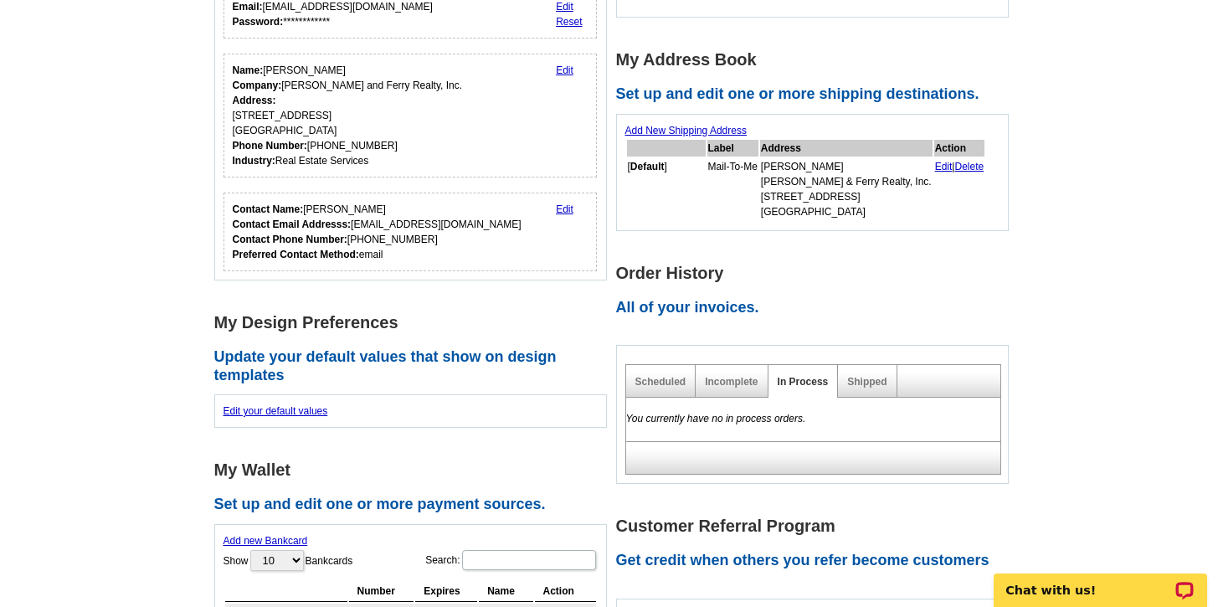
scroll to position [262, 0]
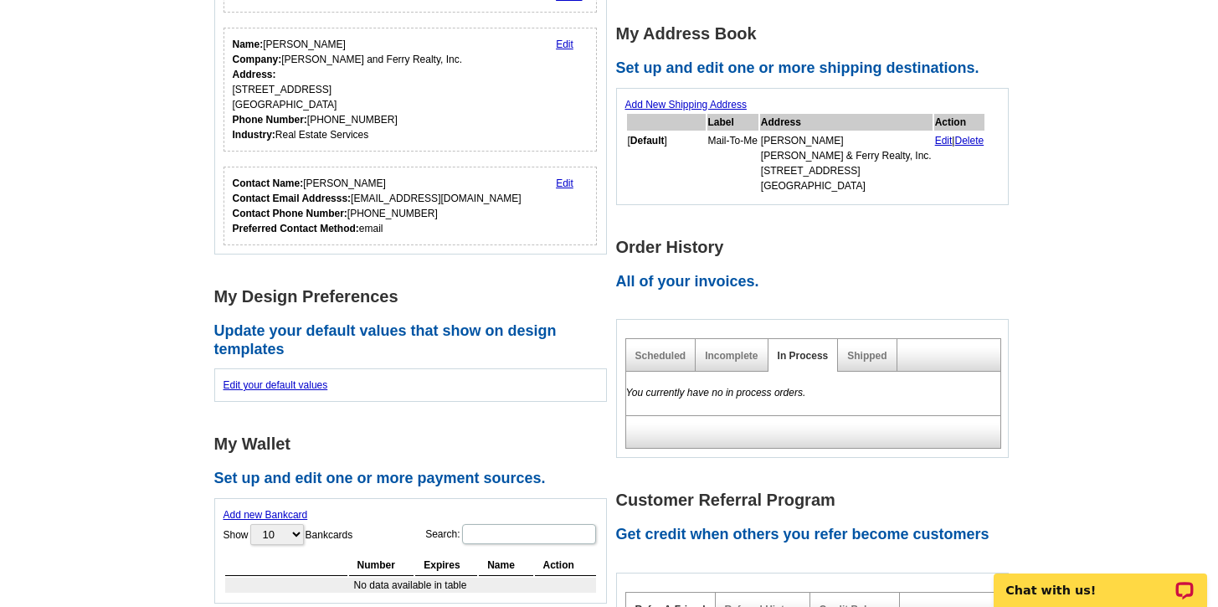
click at [840, 356] on div "Shipped" at bounding box center [867, 355] width 59 height 33
click at [852, 356] on link "Shipped" at bounding box center [866, 356] width 39 height 12
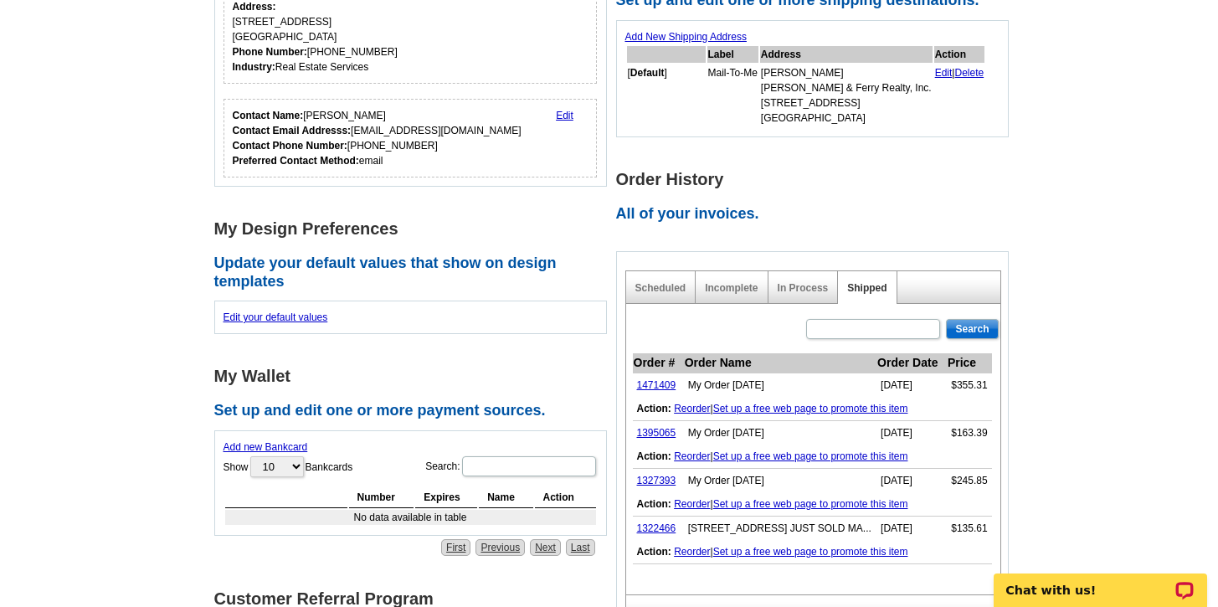
scroll to position [363, 0]
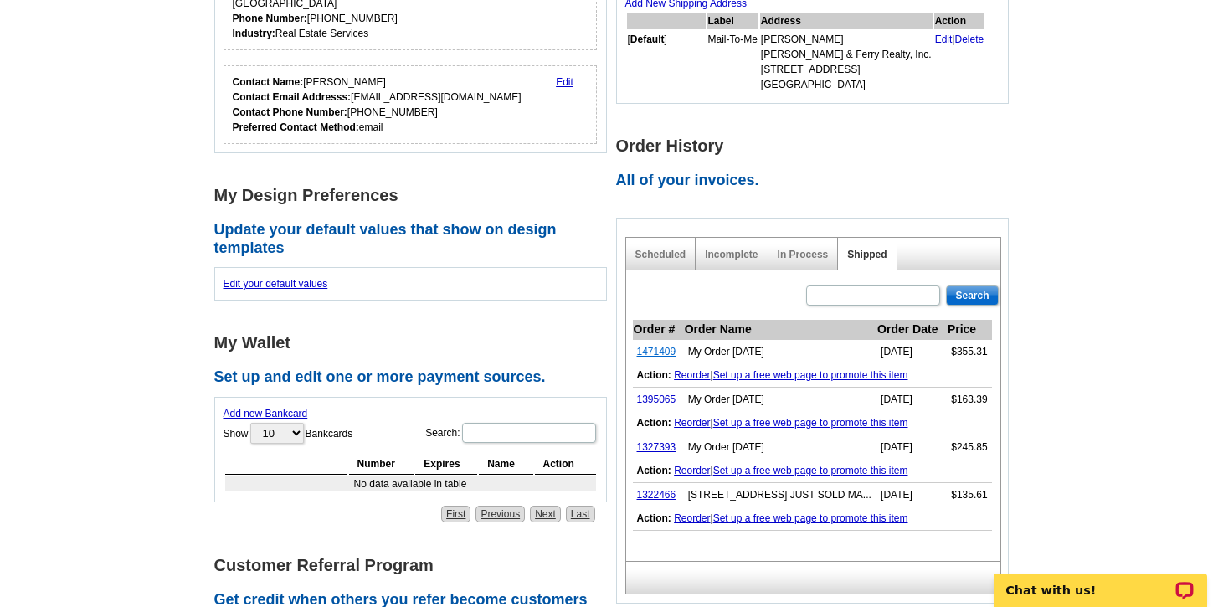
click at [650, 352] on link "1471409" at bounding box center [656, 352] width 39 height 12
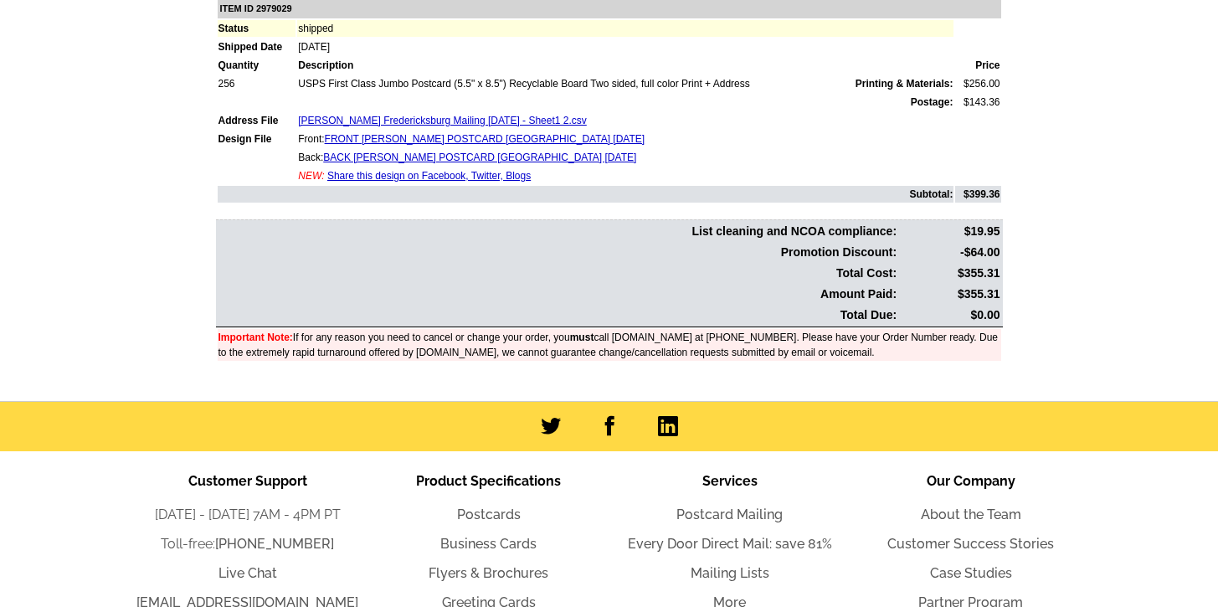
scroll to position [328, 0]
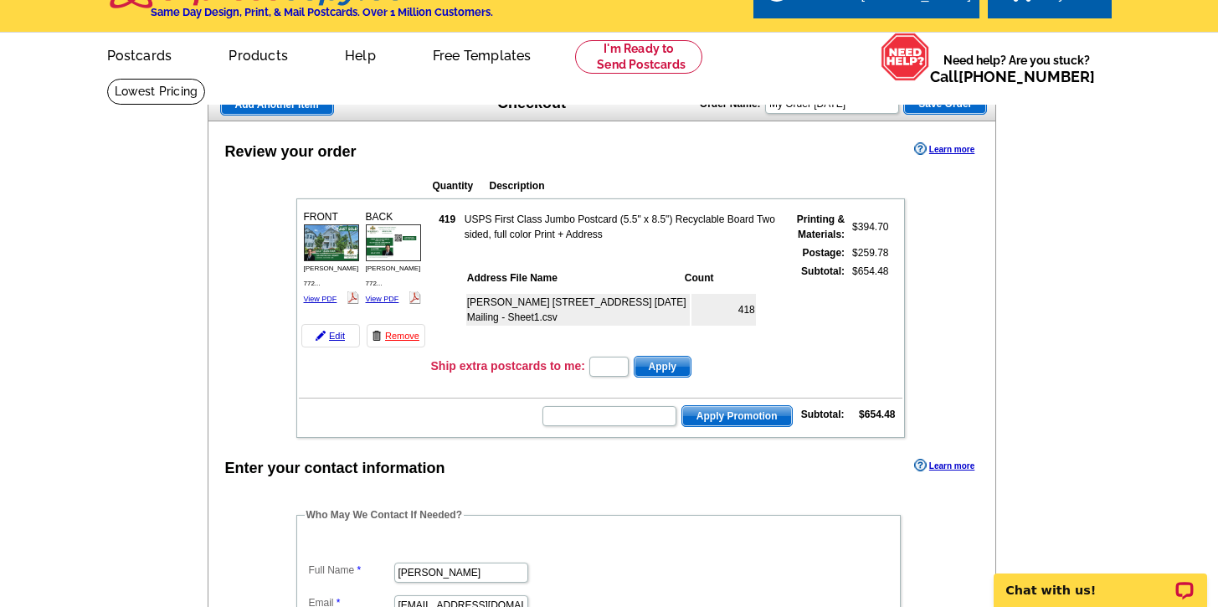
scroll to position [42, 0]
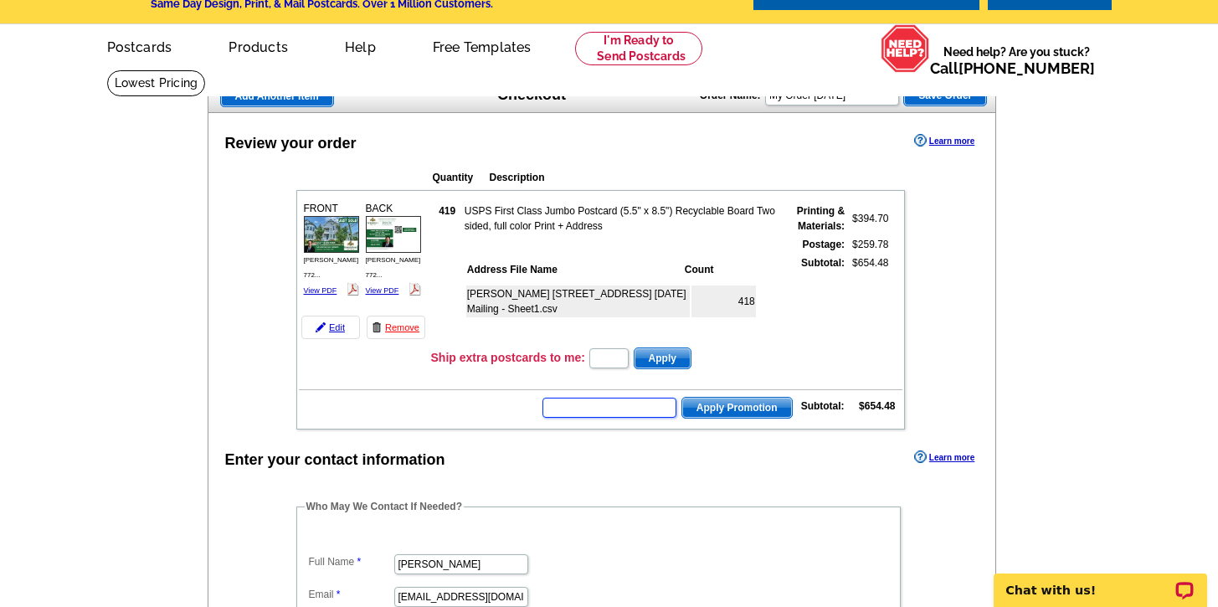
click at [640, 411] on input "text" at bounding box center [609, 408] width 134 height 20
type input "GROW0725"
click at [709, 412] on span "Apply Promotion" at bounding box center [737, 408] width 110 height 20
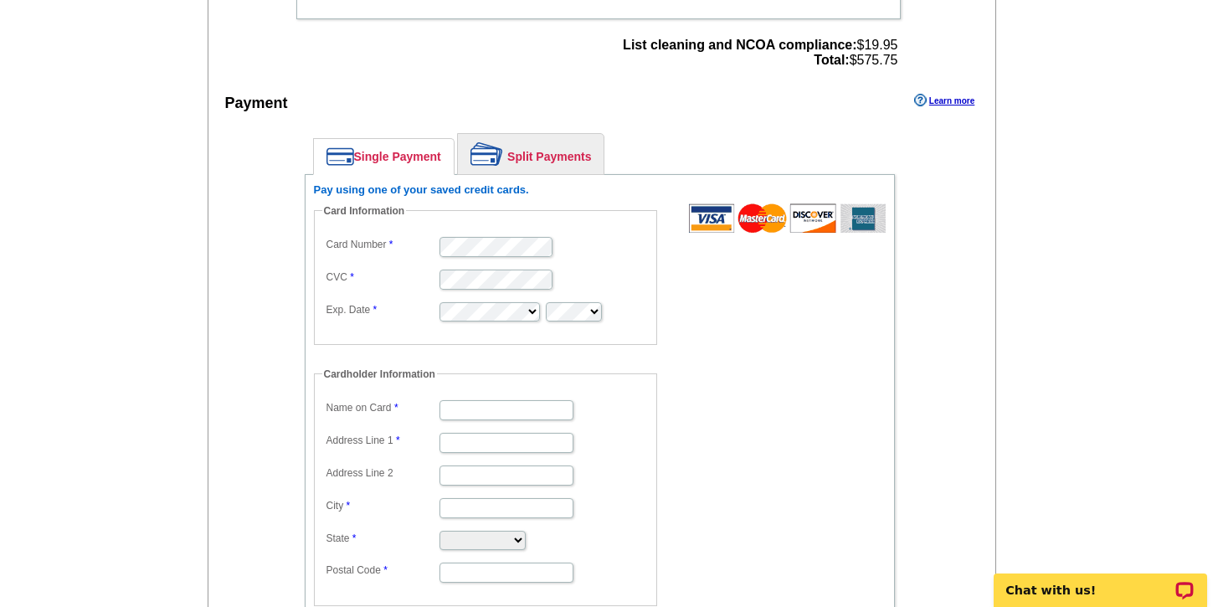
scroll to position [706, 0]
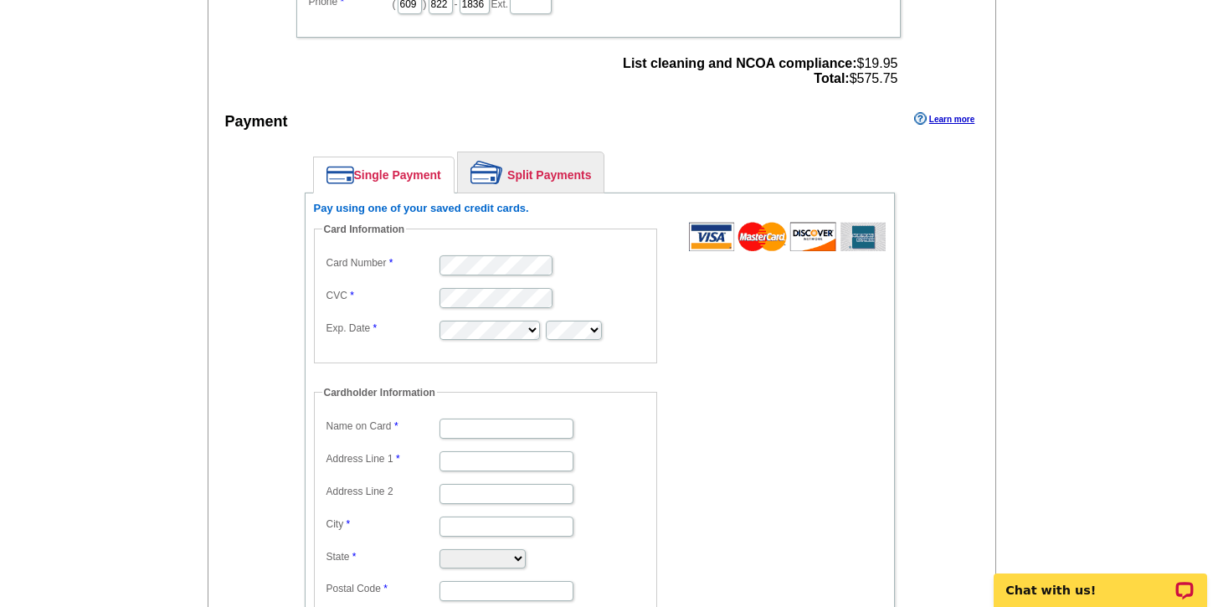
click at [530, 177] on link "Split Payments" at bounding box center [531, 172] width 146 height 40
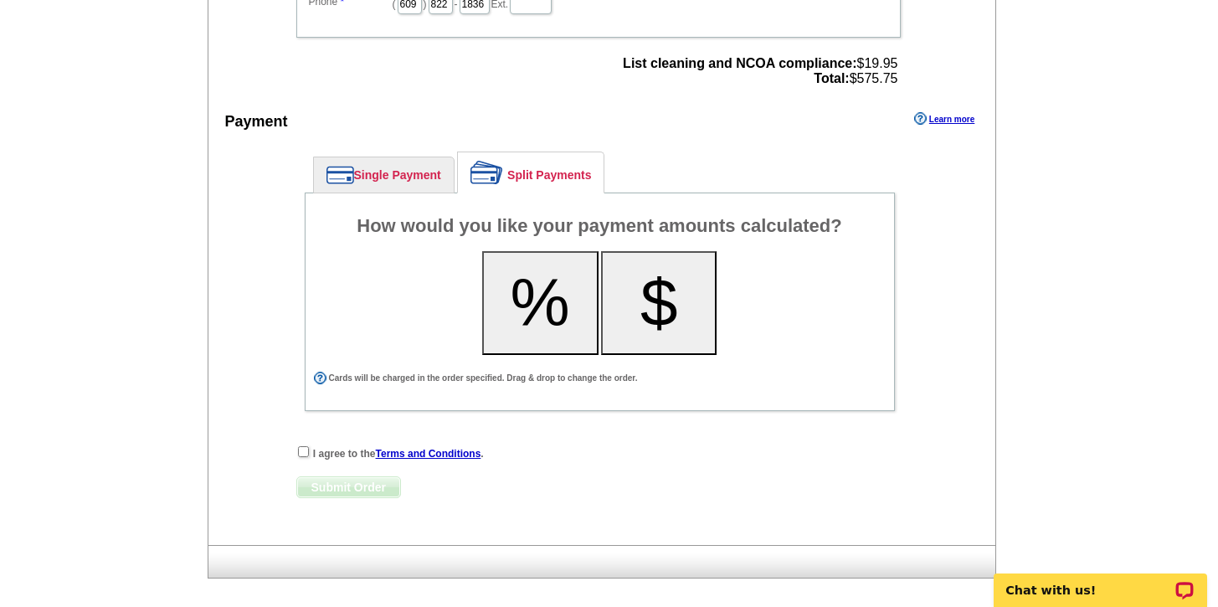
click at [368, 182] on link "Single Payment" at bounding box center [384, 174] width 140 height 35
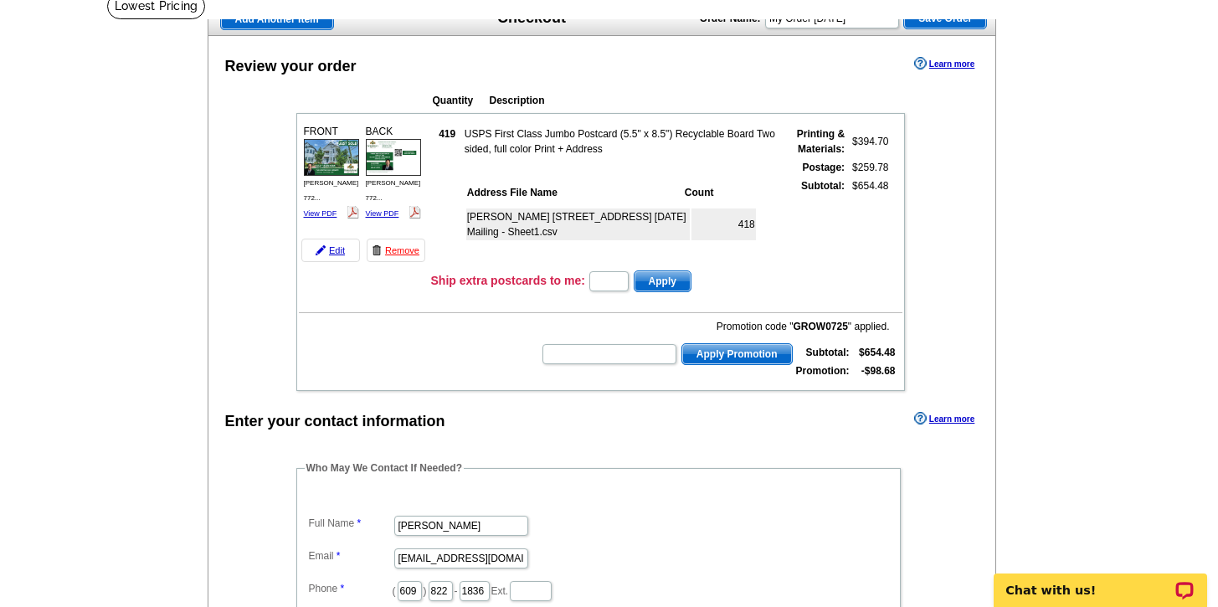
scroll to position [125, 0]
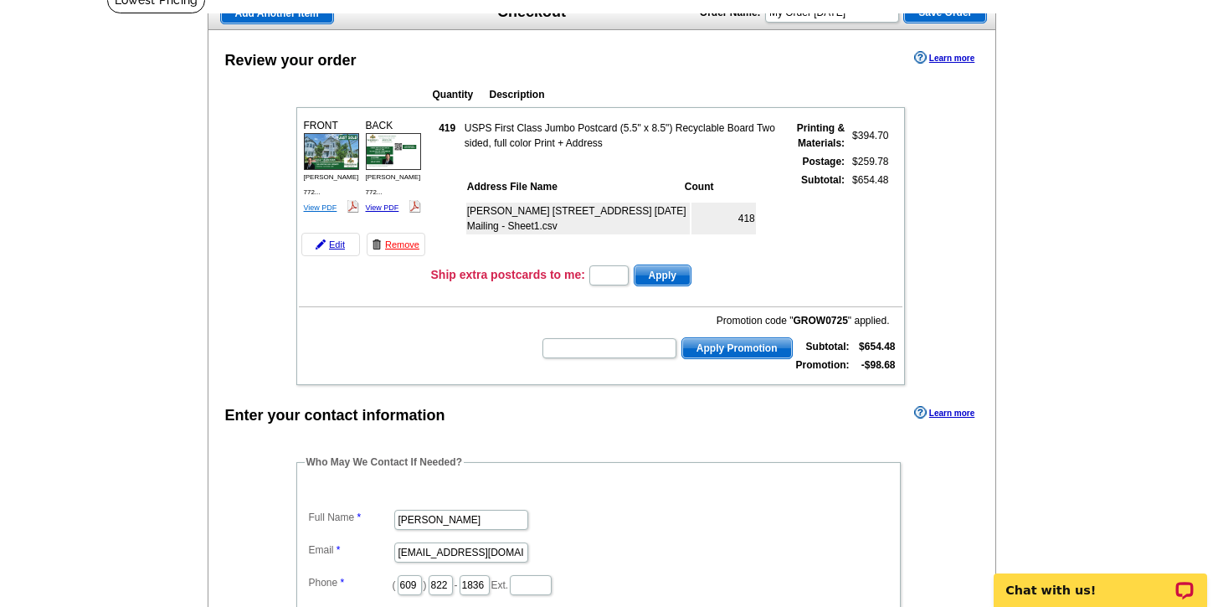
click at [323, 203] on link "View PDF" at bounding box center [320, 207] width 33 height 8
click at [383, 203] on link "View PDF" at bounding box center [382, 207] width 33 height 8
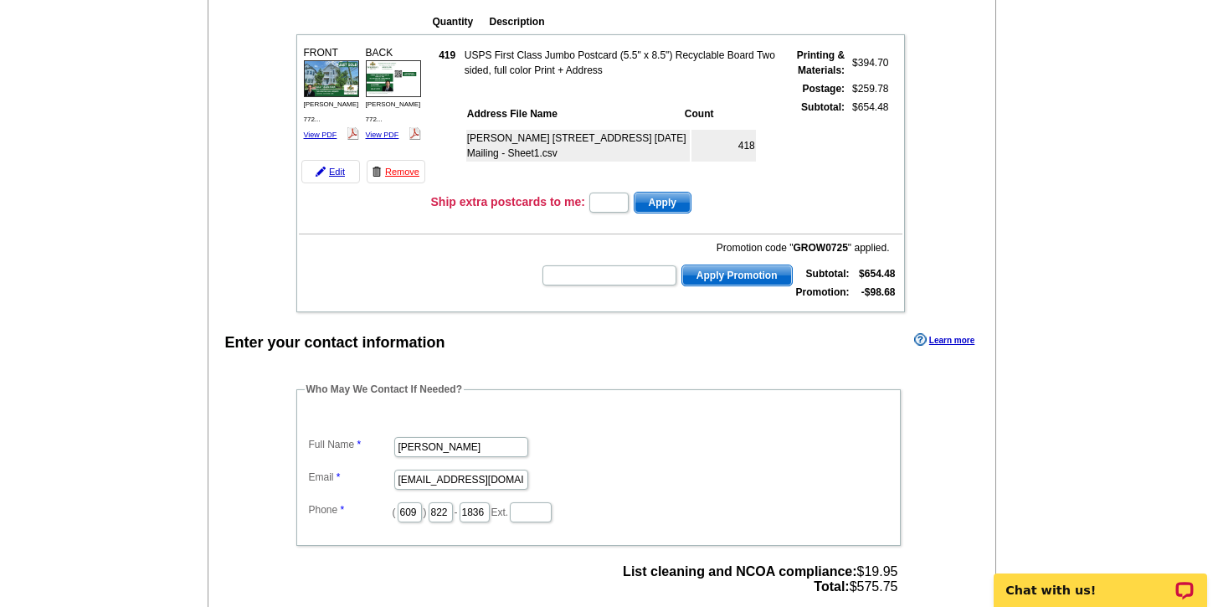
scroll to position [0, 0]
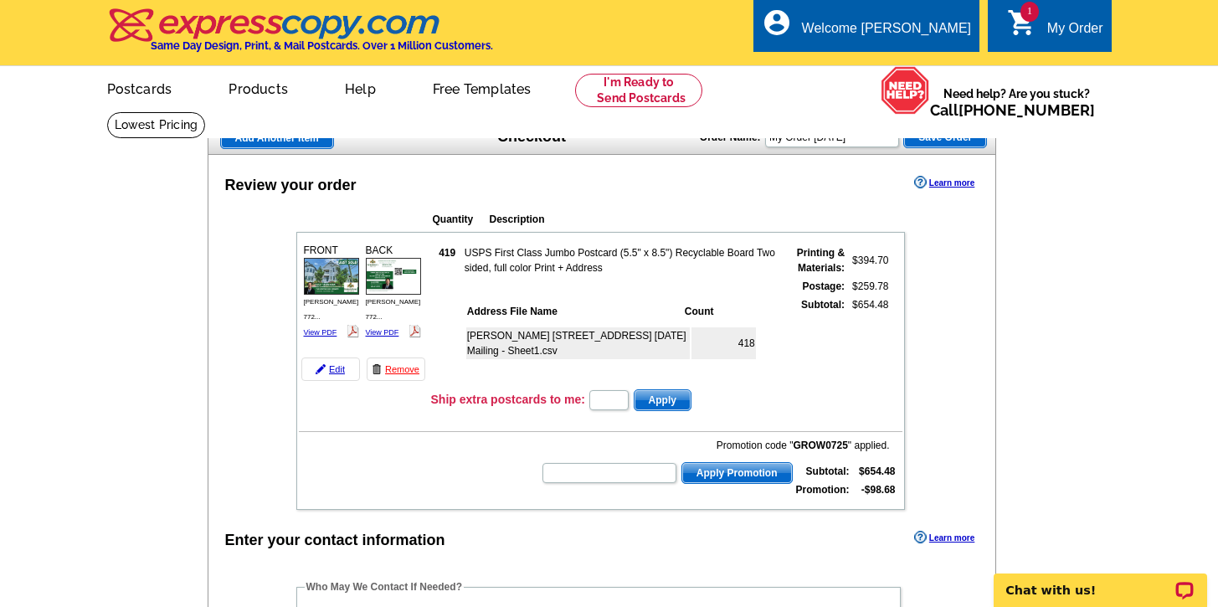
click at [940, 140] on span "Save Order" at bounding box center [945, 137] width 82 height 20
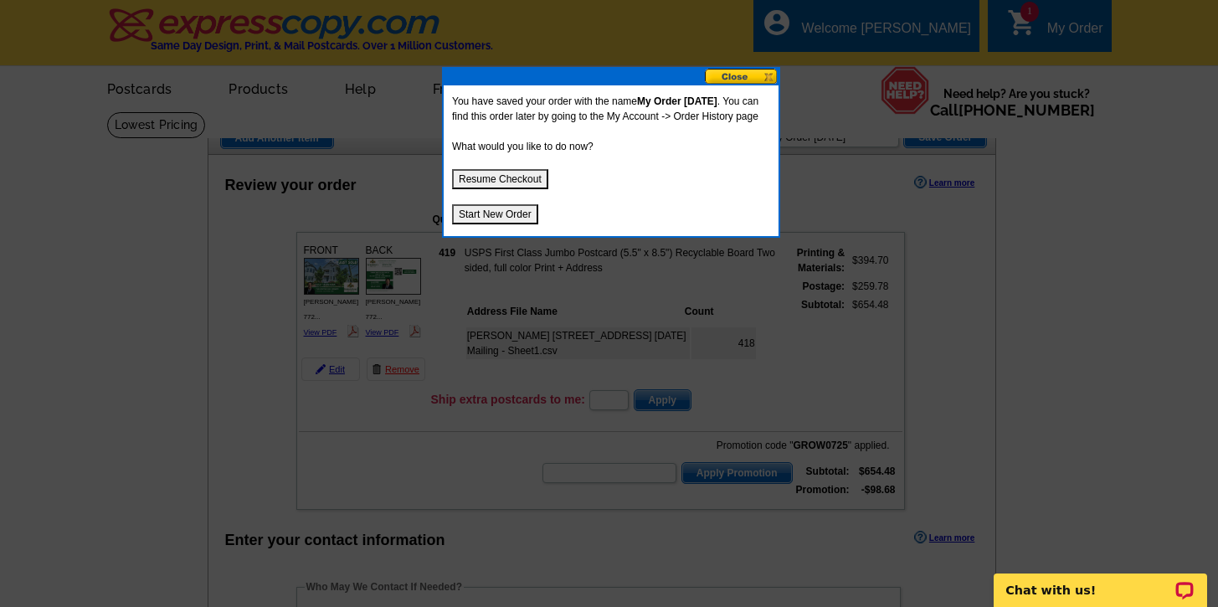
click at [727, 79] on button at bounding box center [742, 77] width 74 height 16
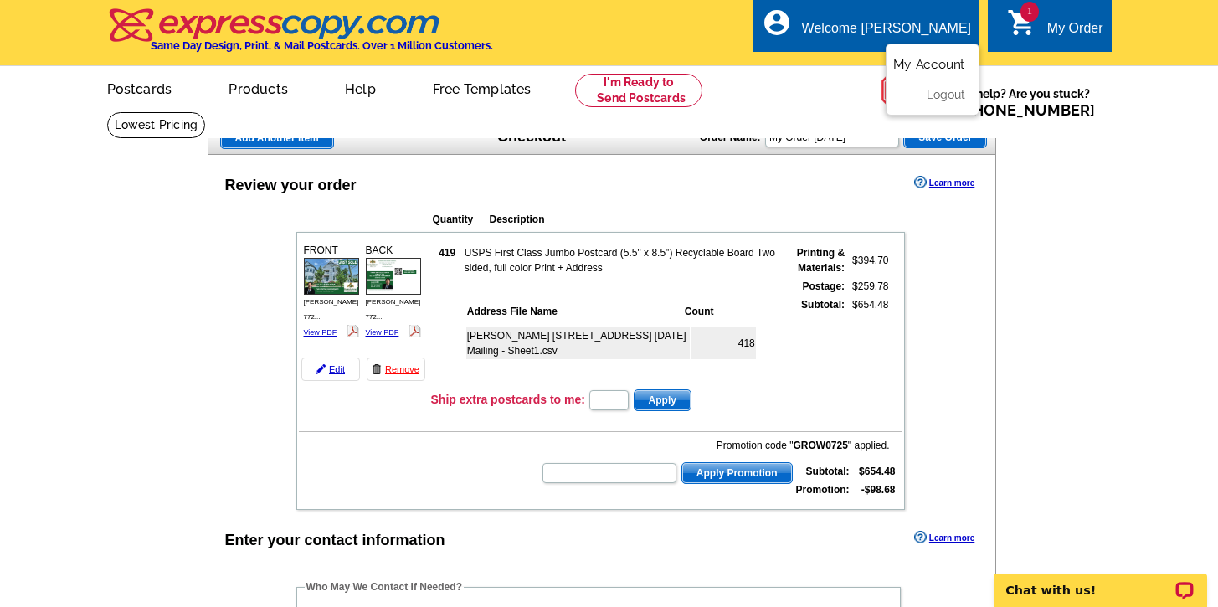
click at [917, 58] on link "My Account" at bounding box center [929, 64] width 72 height 15
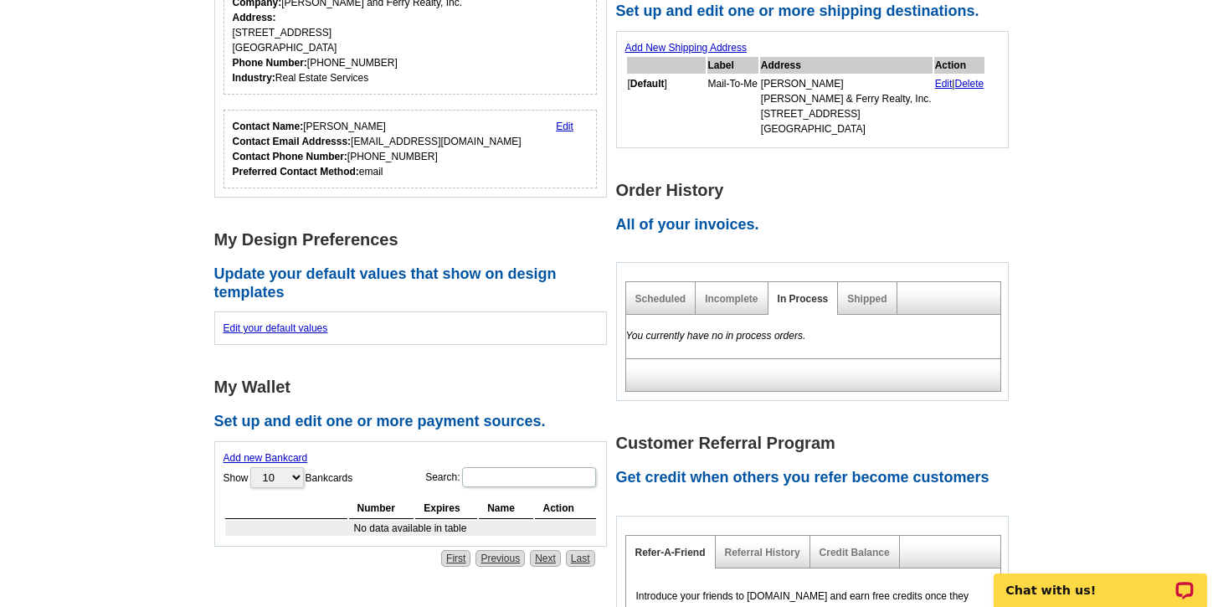
scroll to position [337, 0]
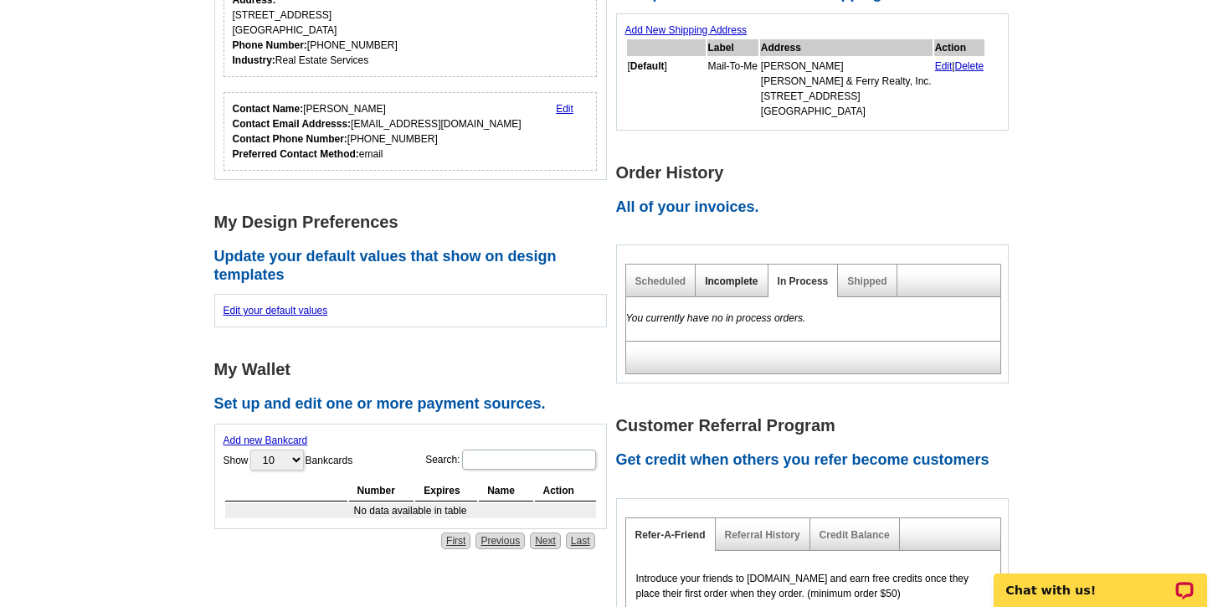
click at [734, 275] on link "Incomplete" at bounding box center [731, 281] width 53 height 12
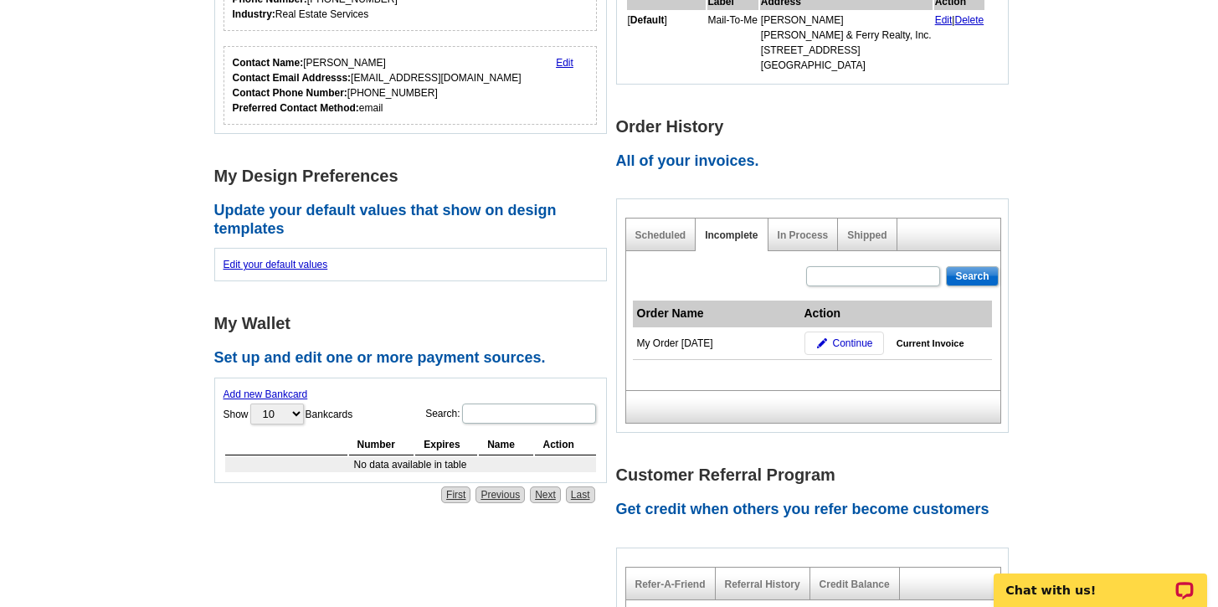
scroll to position [381, 0]
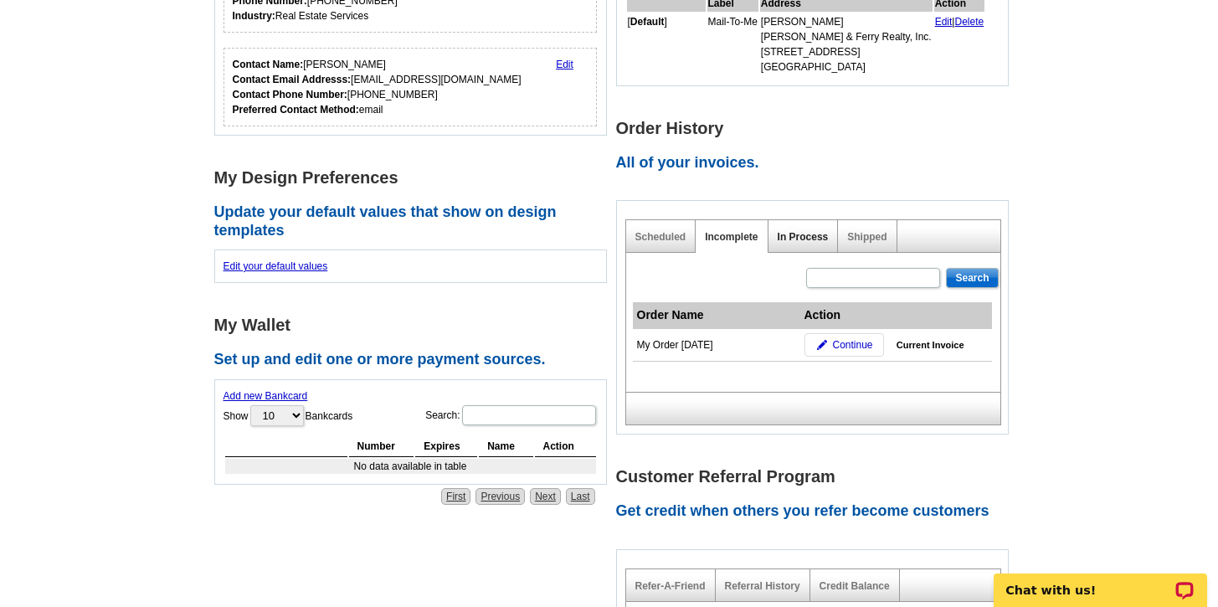
click at [778, 232] on link "In Process" at bounding box center [803, 237] width 51 height 12
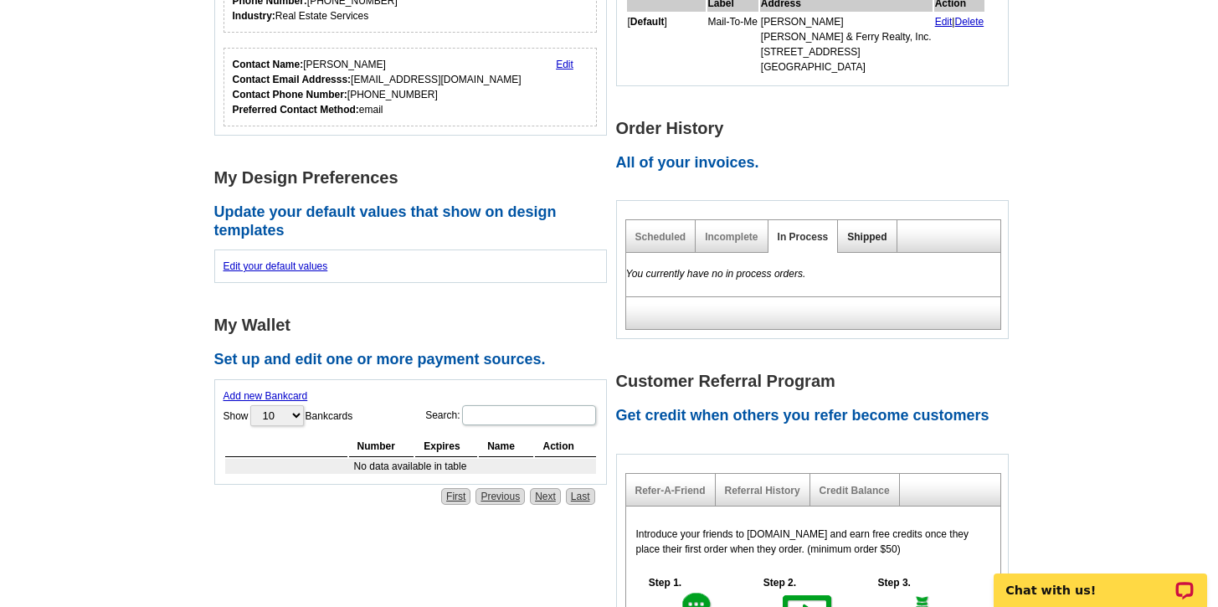
click at [880, 235] on link "Shipped" at bounding box center [866, 237] width 39 height 12
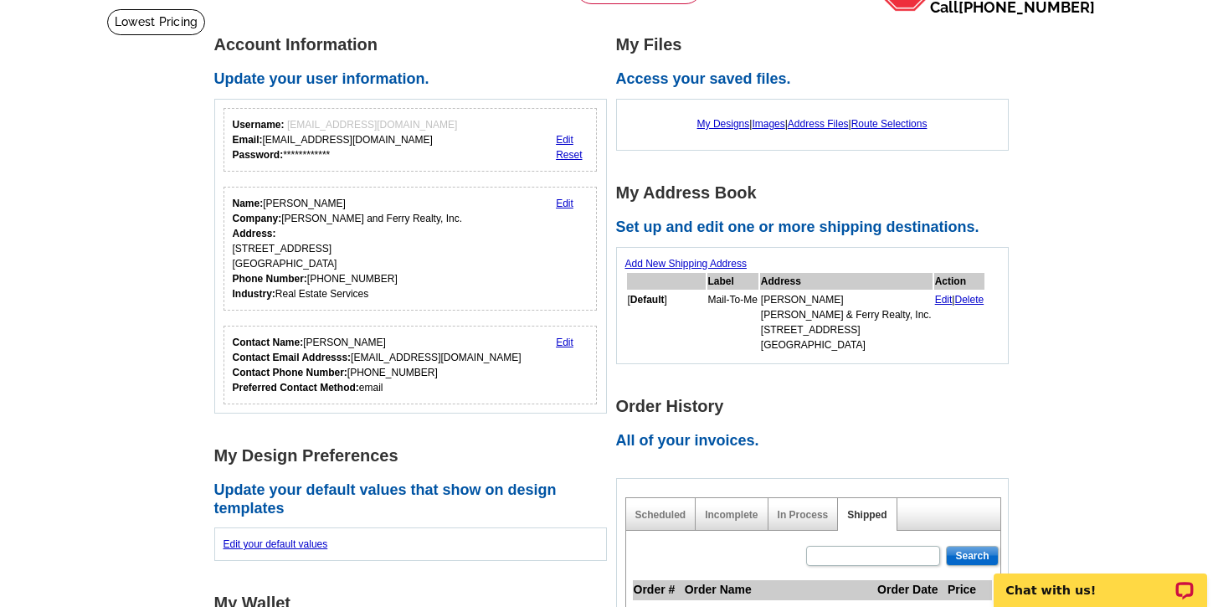
scroll to position [0, 0]
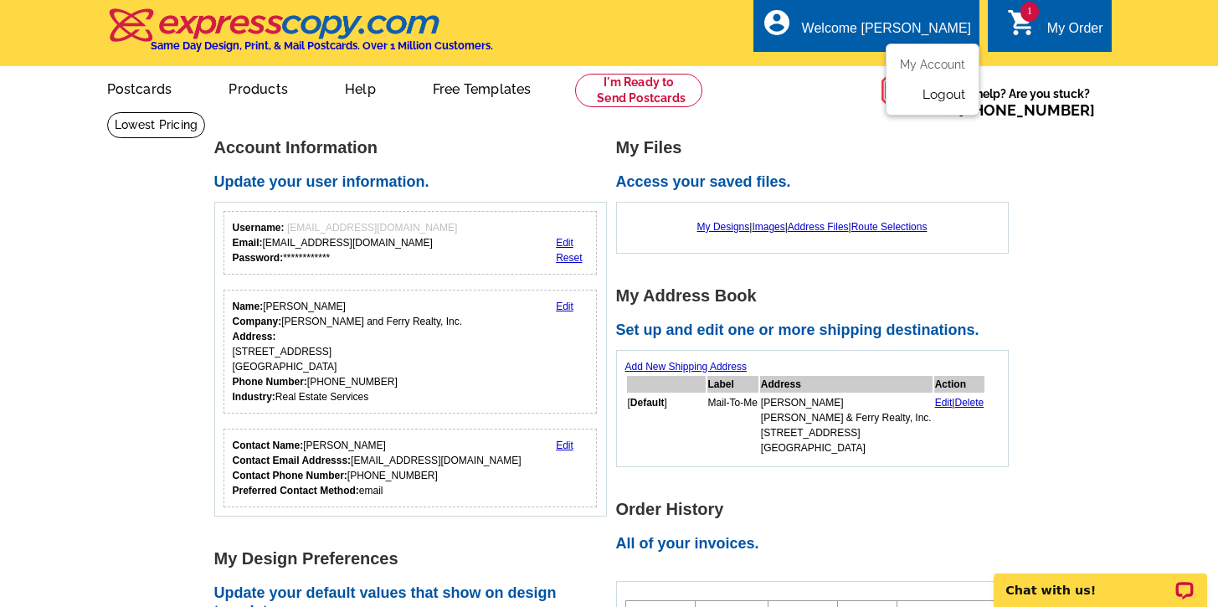
click at [940, 95] on link "Logout" at bounding box center [943, 94] width 43 height 15
